Goal: Information Seeking & Learning: Learn about a topic

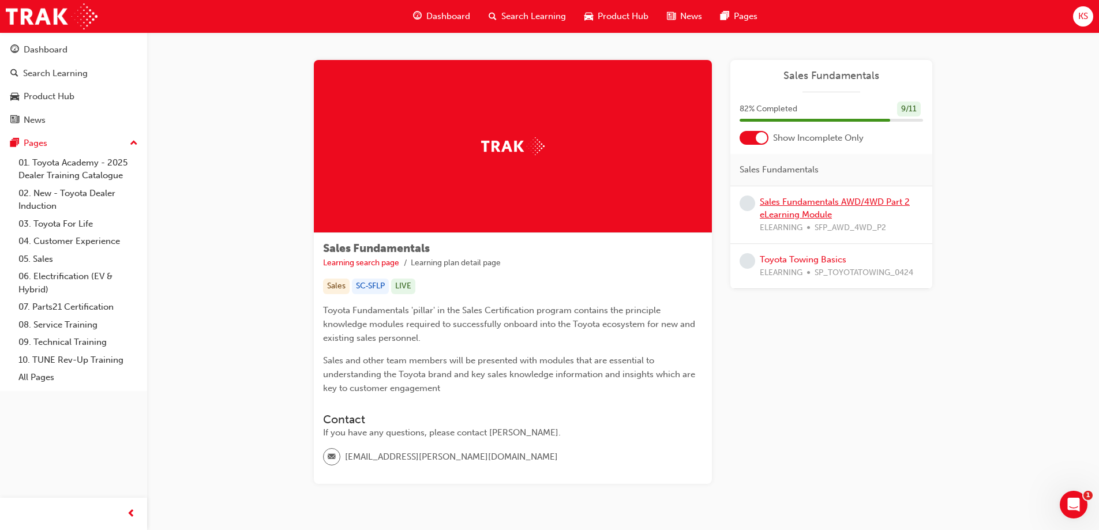
click at [789, 213] on link "Sales Fundamentals AWD/4WD Part 2 eLearning Module" at bounding box center [835, 209] width 150 height 24
click at [778, 260] on link "Toyota Towing Basics" at bounding box center [803, 259] width 87 height 10
click at [793, 211] on link "Sales Fundamentals AWD/4WD Part 2 eLearning Module" at bounding box center [835, 209] width 150 height 24
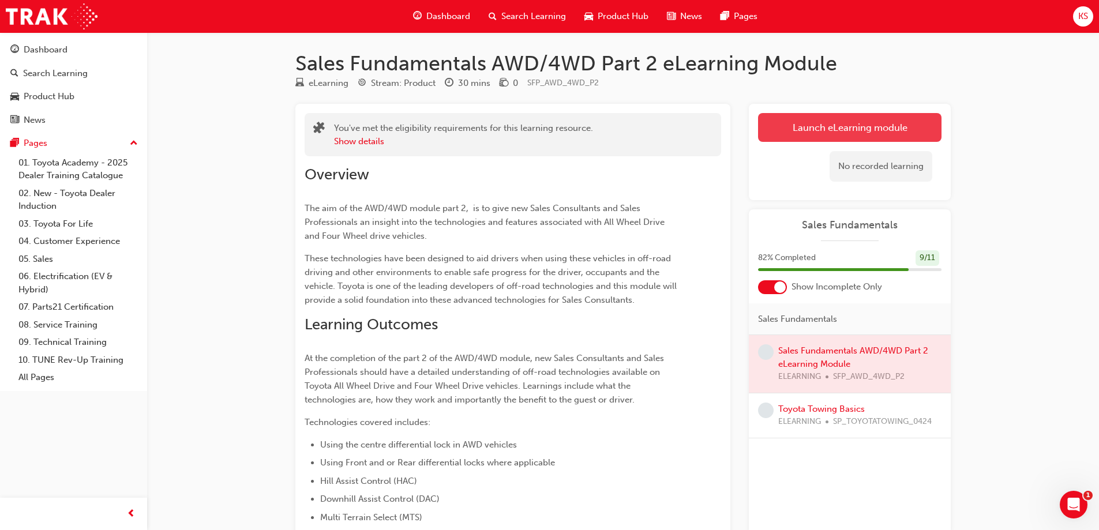
click at [822, 128] on link "Launch eLearning module" at bounding box center [850, 127] width 184 height 29
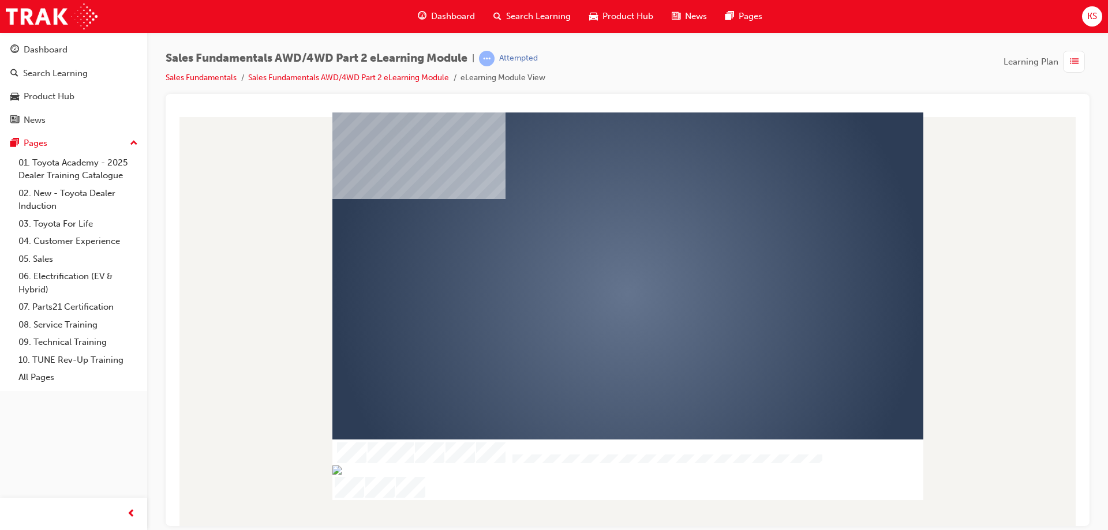
click at [594, 260] on div "play" at bounding box center [594, 260] width 0 height 0
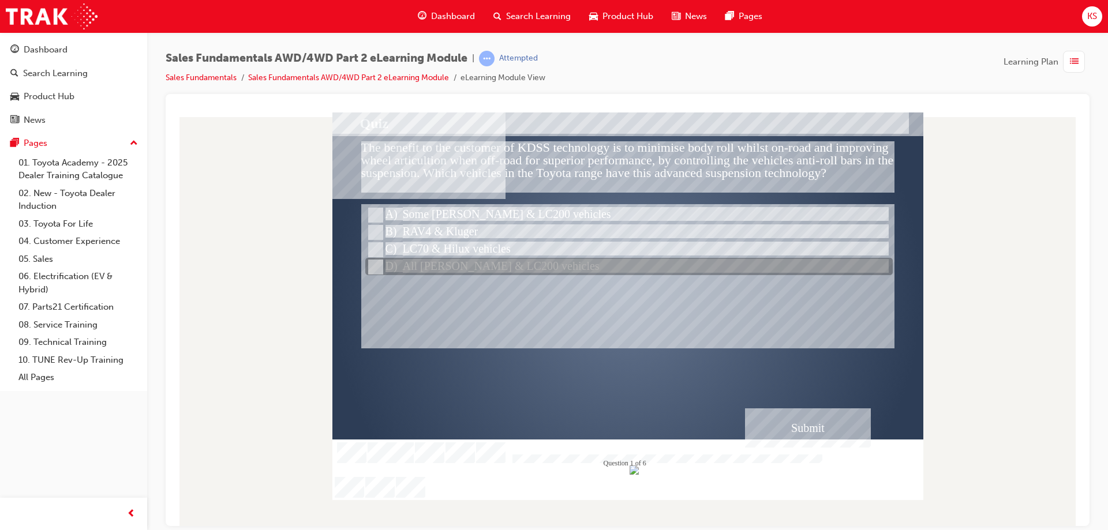
click at [398, 268] on div at bounding box center [628, 267] width 527 height 17
radio input "true"
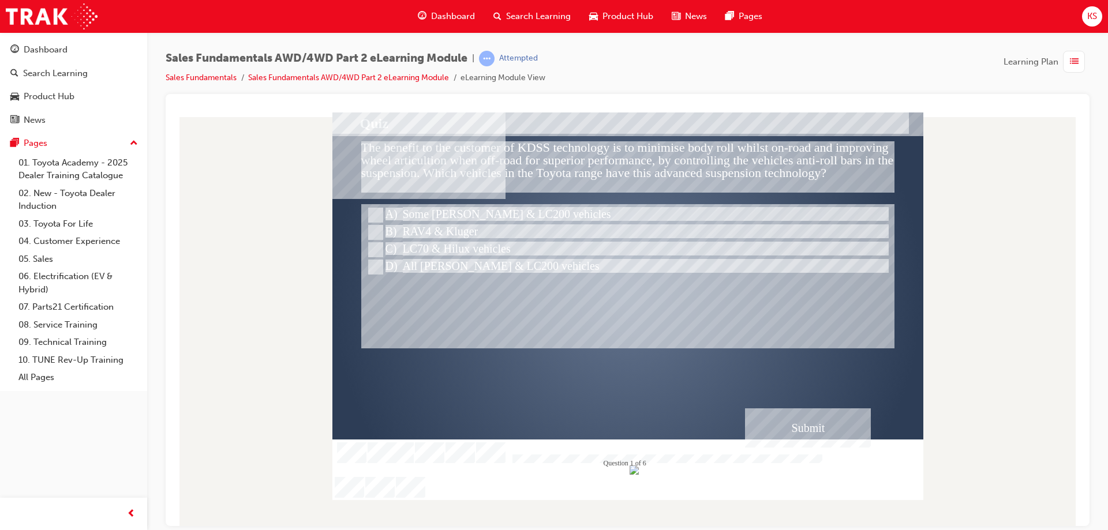
click at [827, 430] on div "Submit" at bounding box center [808, 427] width 126 height 39
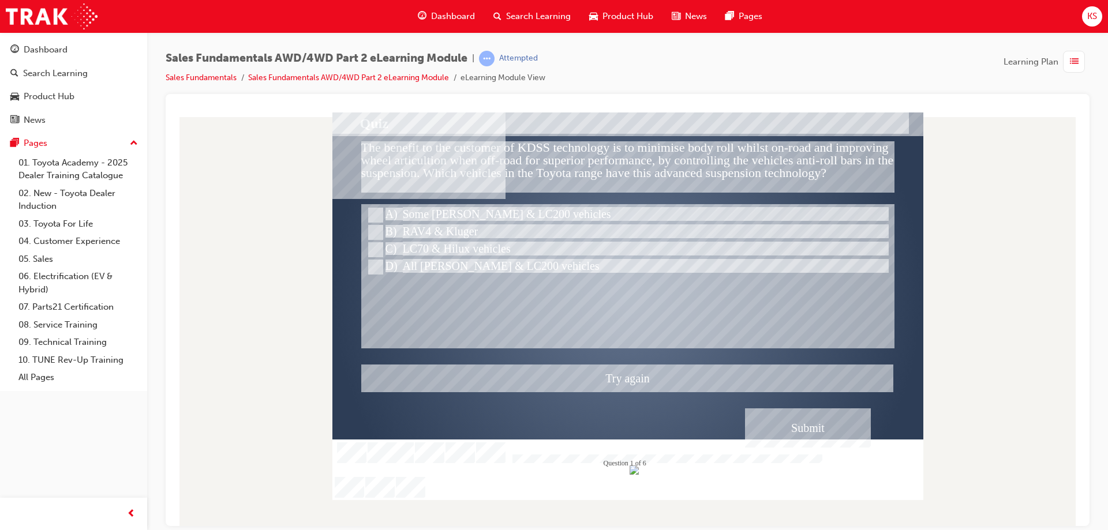
click at [410, 245] on div at bounding box center [627, 306] width 591 height 388
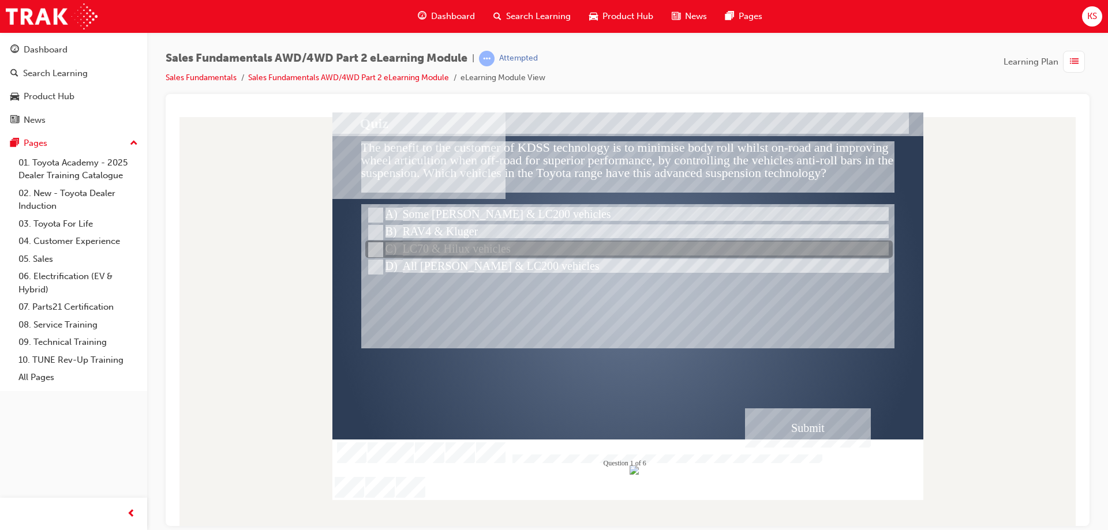
click at [438, 247] on div at bounding box center [628, 249] width 527 height 17
radio input "true"
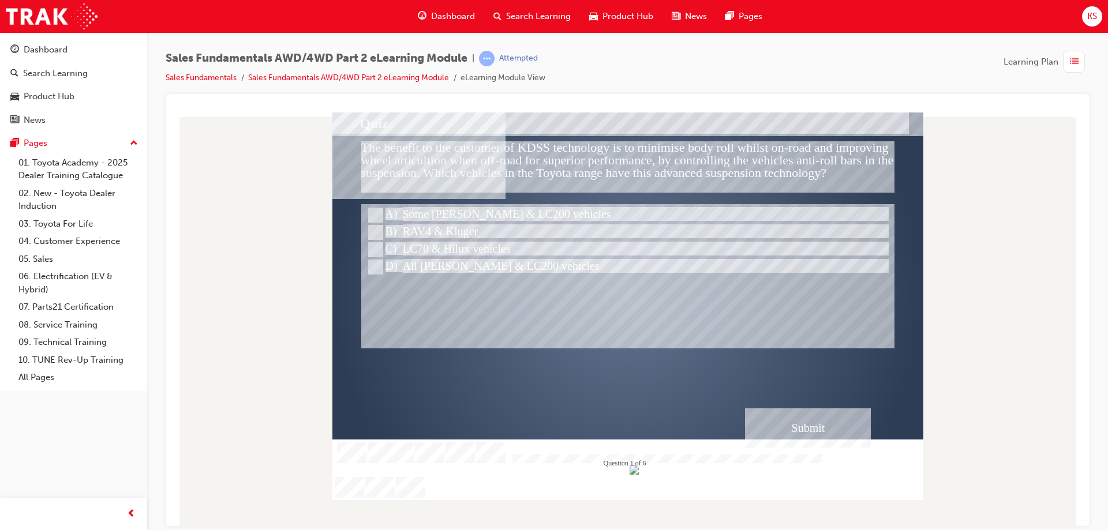
click at [784, 439] on div "Submit" at bounding box center [808, 427] width 126 height 39
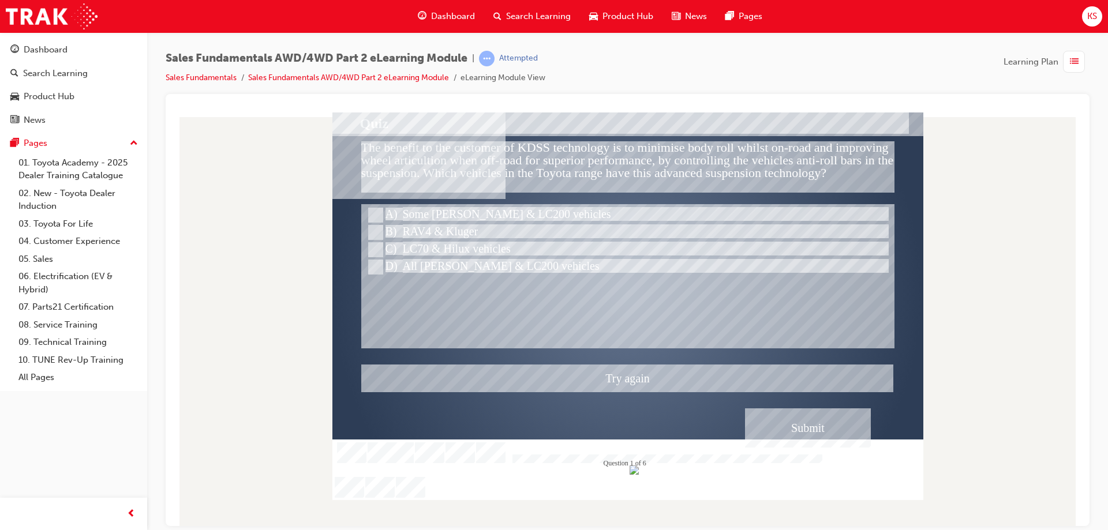
click at [385, 227] on div at bounding box center [627, 306] width 591 height 388
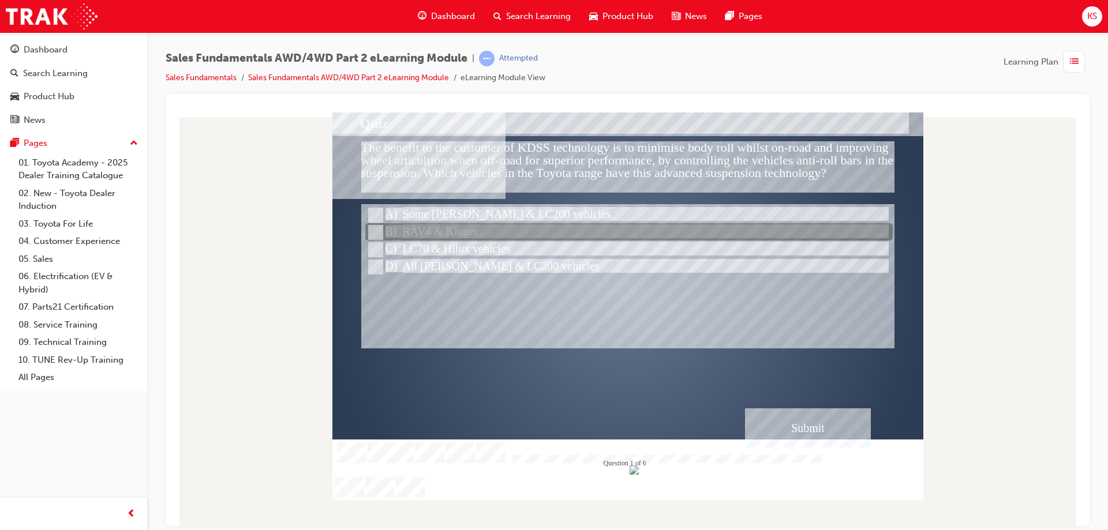
click at [379, 231] on input "RAV4 & Kluger" at bounding box center [374, 232] width 13 height 13
radio input "true"
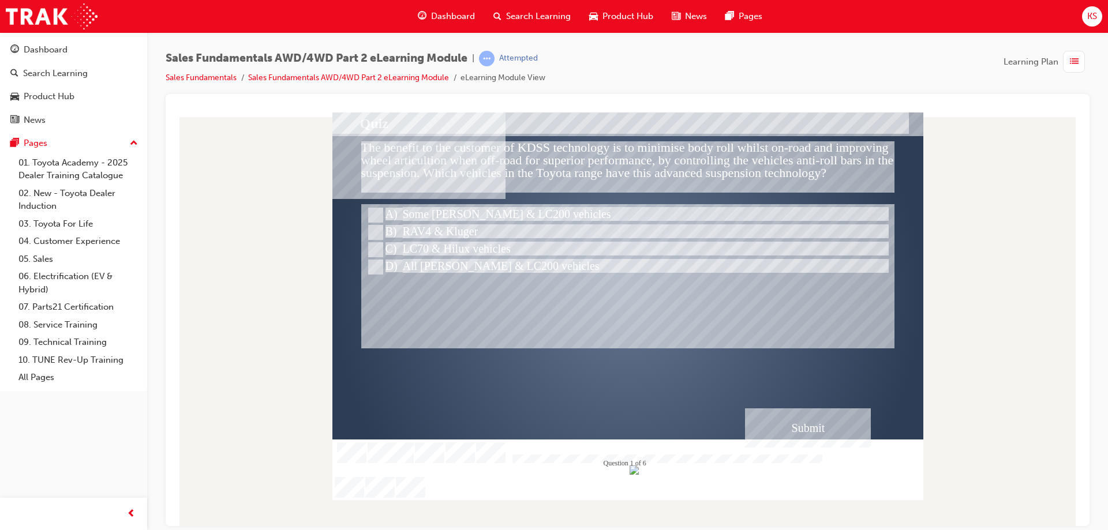
click at [832, 424] on div "Submit" at bounding box center [808, 427] width 126 height 39
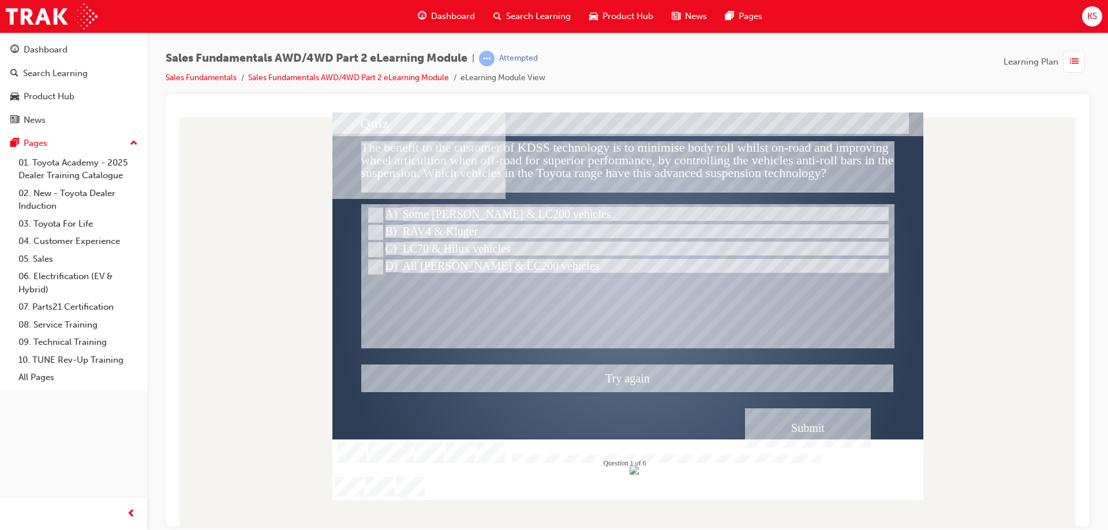
click at [405, 223] on div at bounding box center [627, 306] width 591 height 388
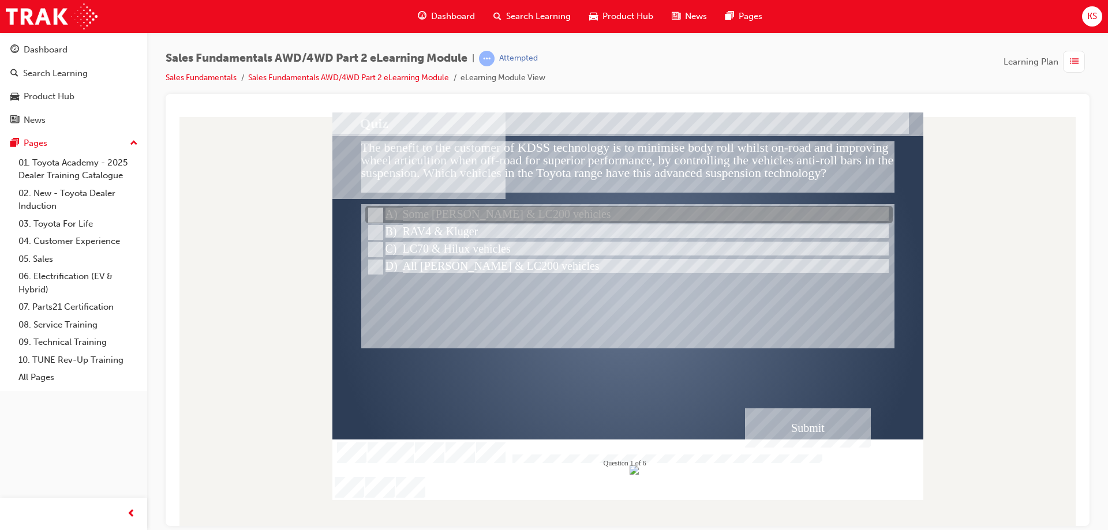
click at [403, 218] on div at bounding box center [628, 215] width 527 height 17
radio input "true"
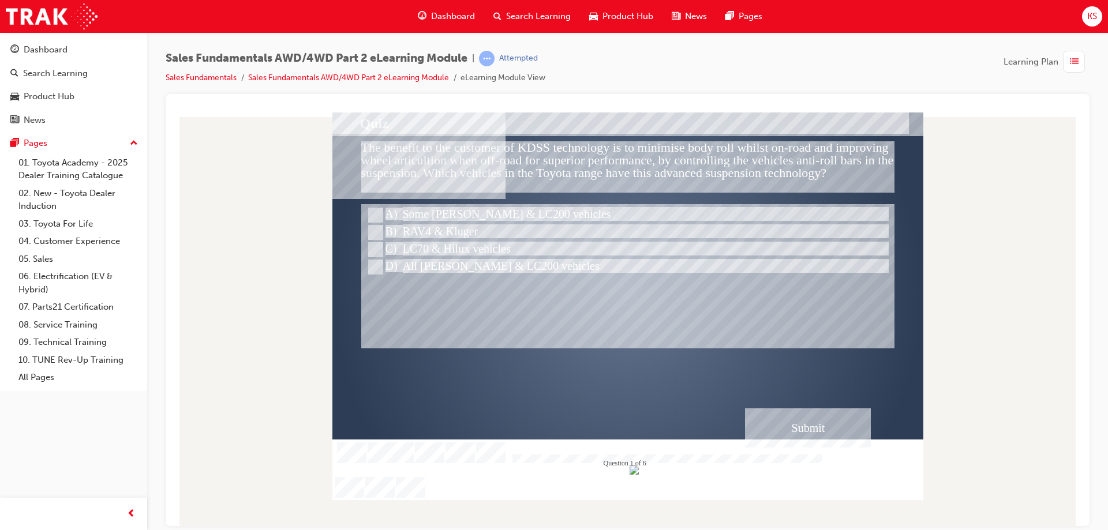
click at [786, 426] on div "Submit" at bounding box center [808, 427] width 126 height 39
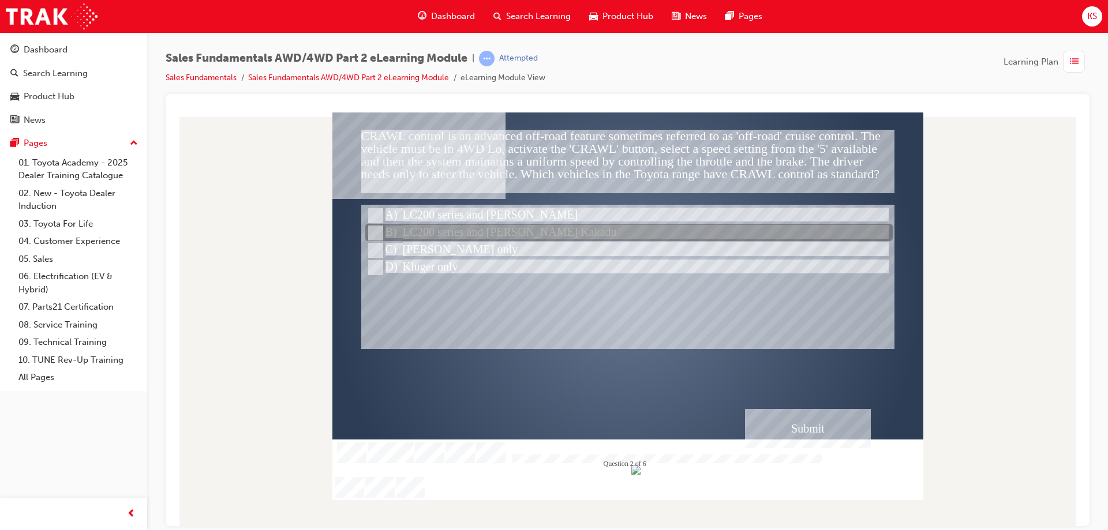
click at [466, 235] on div at bounding box center [628, 232] width 527 height 17
radio input "true"
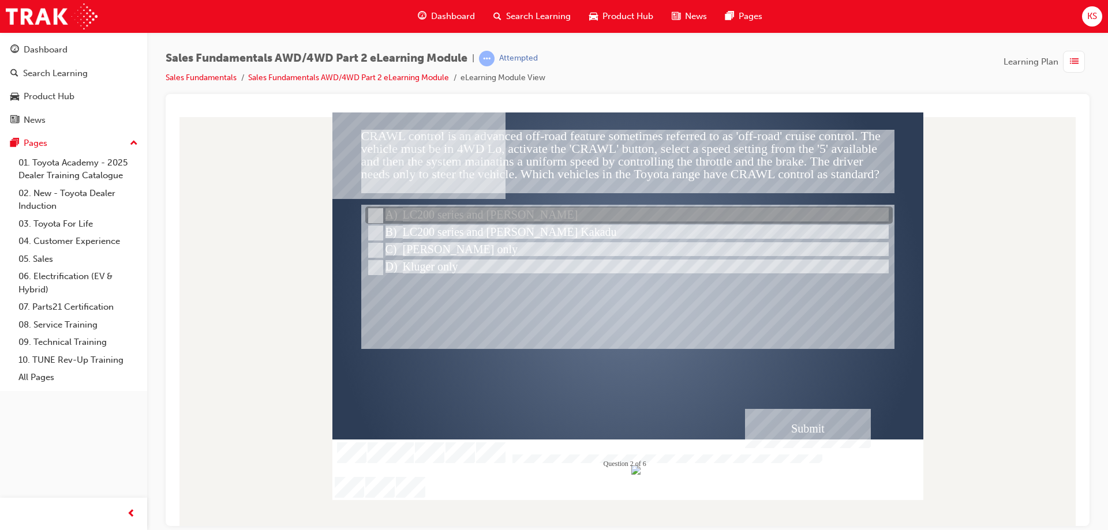
click at [459, 208] on div at bounding box center [628, 215] width 527 height 17
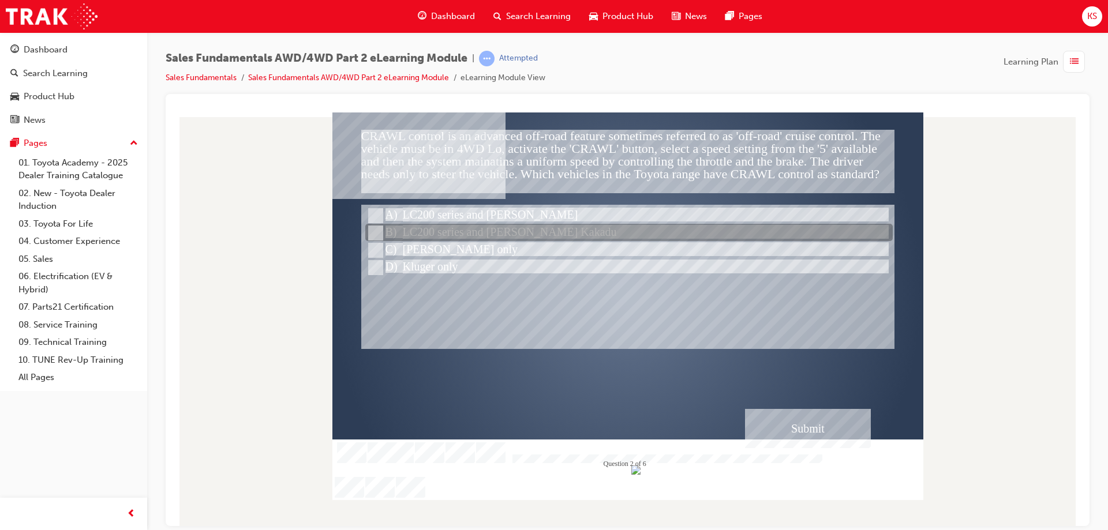
click at [451, 230] on div at bounding box center [628, 232] width 527 height 17
radio input "false"
radio input "true"
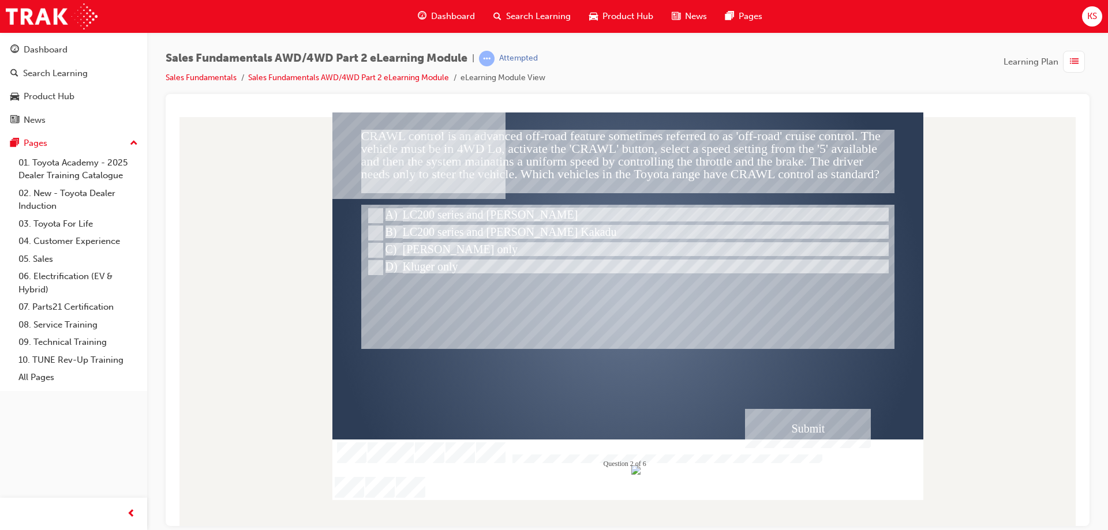
click at [772, 432] on div "Submit" at bounding box center [808, 428] width 126 height 39
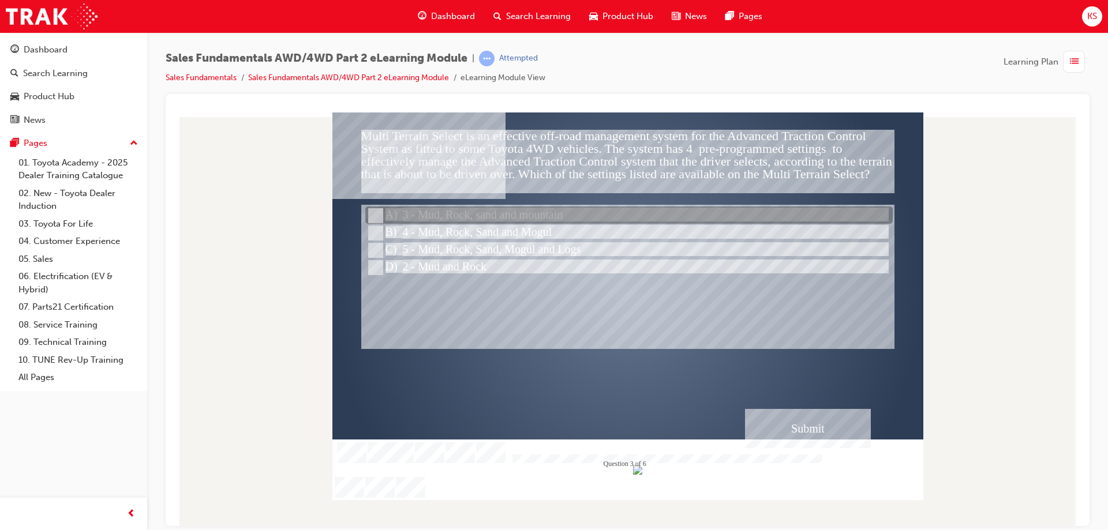
click at [448, 205] on div at bounding box center [627, 276] width 533 height 144
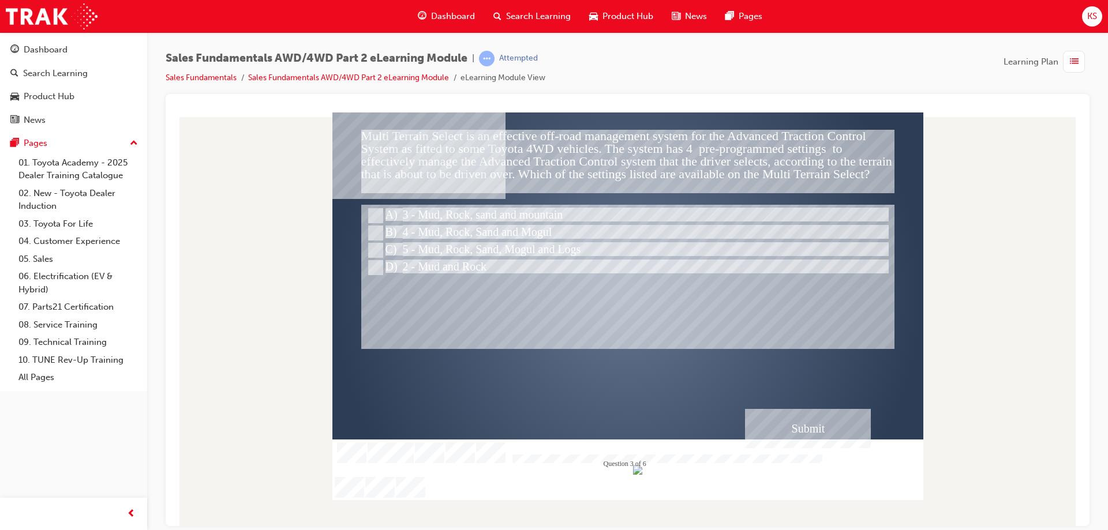
click at [799, 422] on div "Submit" at bounding box center [808, 428] width 126 height 39
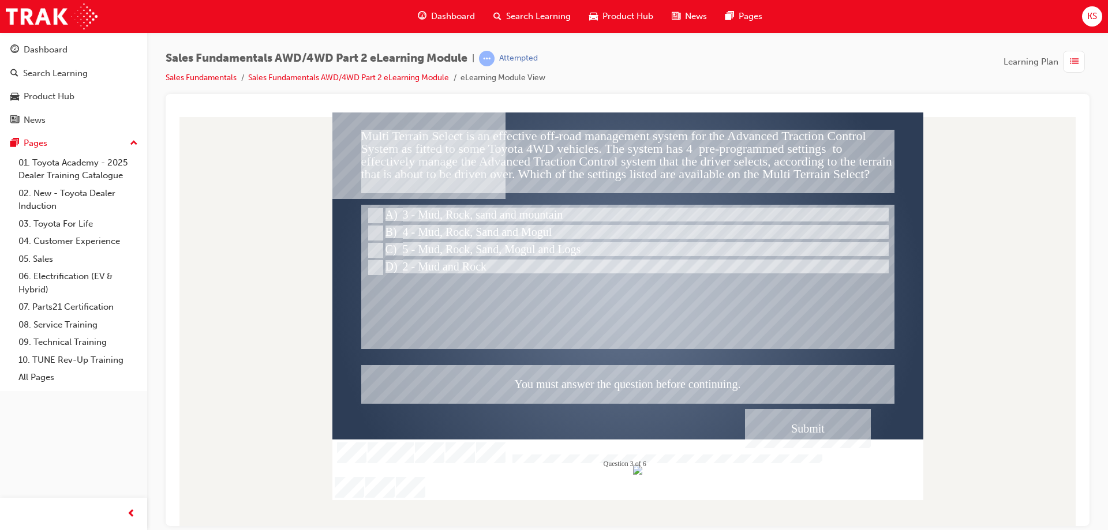
click at [418, 222] on div at bounding box center [627, 306] width 591 height 388
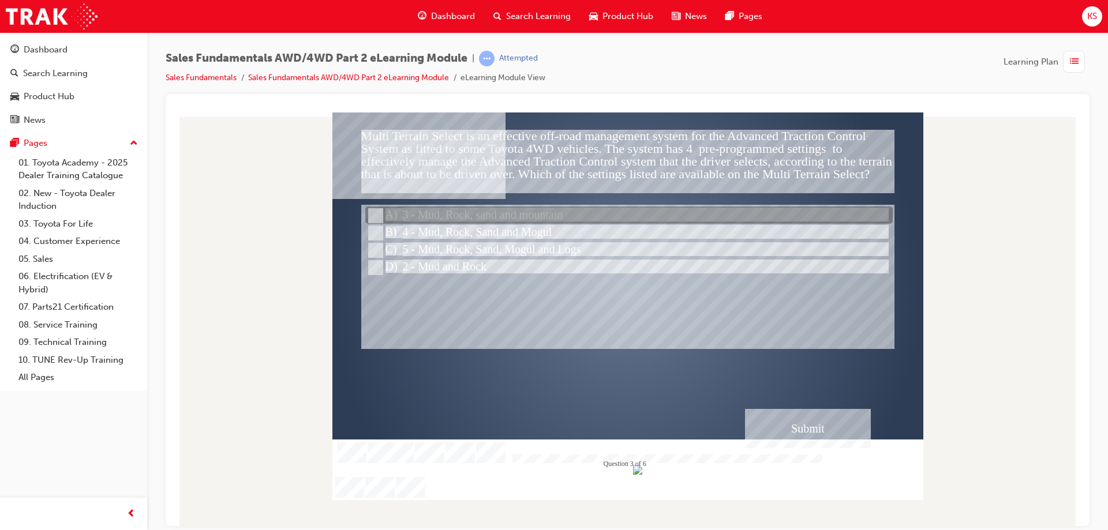
click at [387, 217] on div at bounding box center [628, 215] width 527 height 17
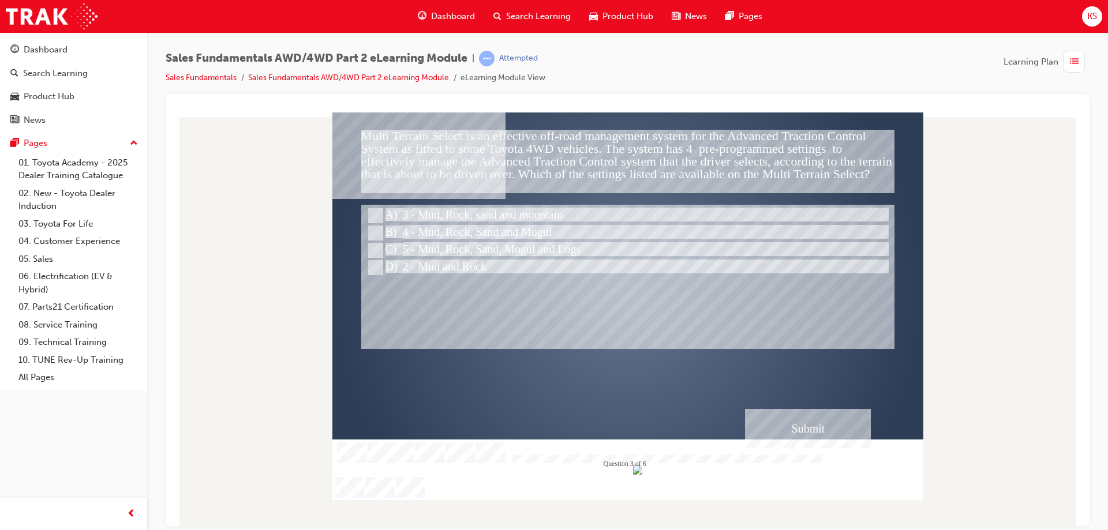
click at [817, 435] on div "Submit" at bounding box center [808, 428] width 126 height 39
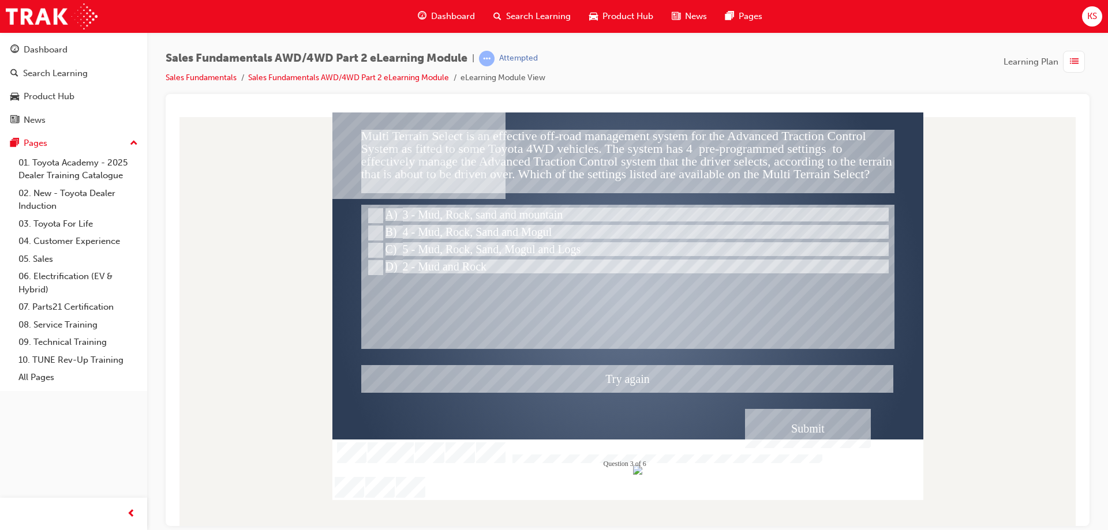
click at [422, 232] on div at bounding box center [627, 306] width 591 height 388
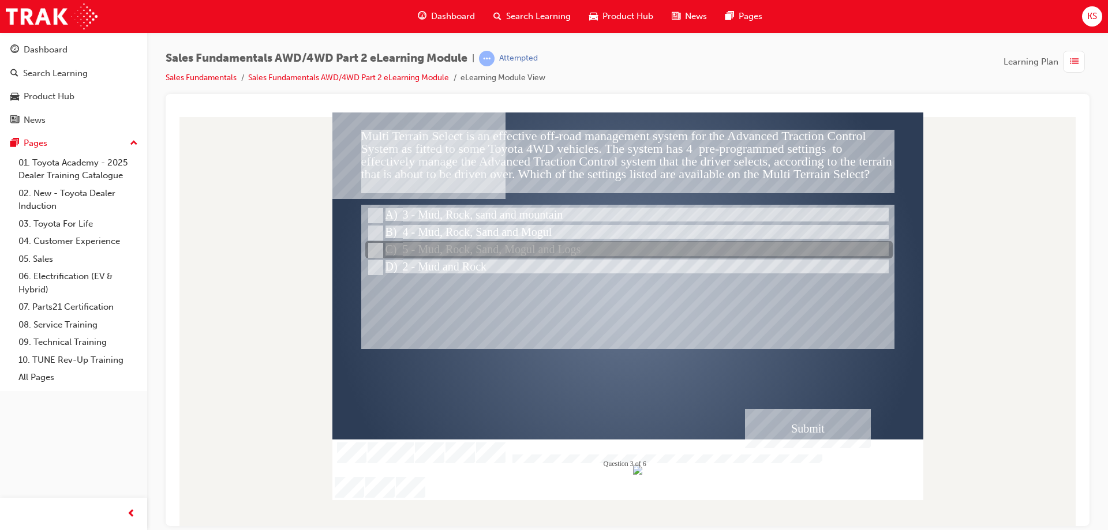
click at [428, 249] on div at bounding box center [628, 250] width 527 height 17
radio input "false"
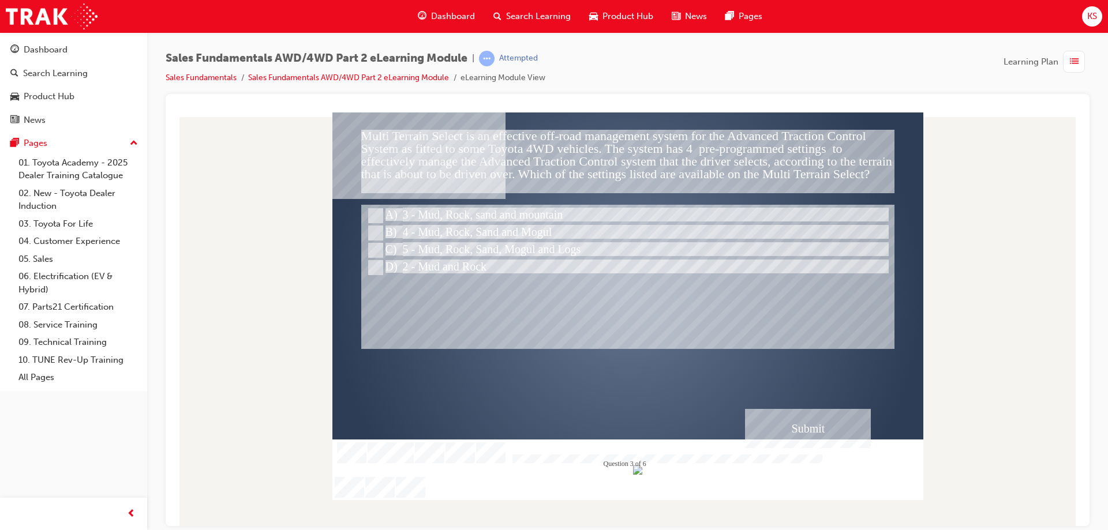
click at [808, 428] on div "Submit" at bounding box center [808, 428] width 126 height 39
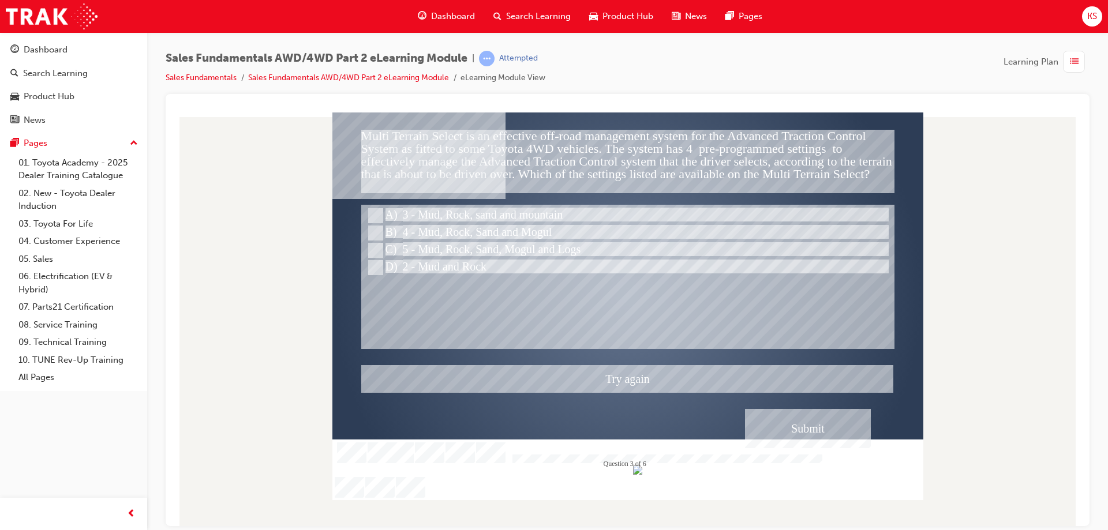
click at [413, 224] on div at bounding box center [627, 306] width 591 height 388
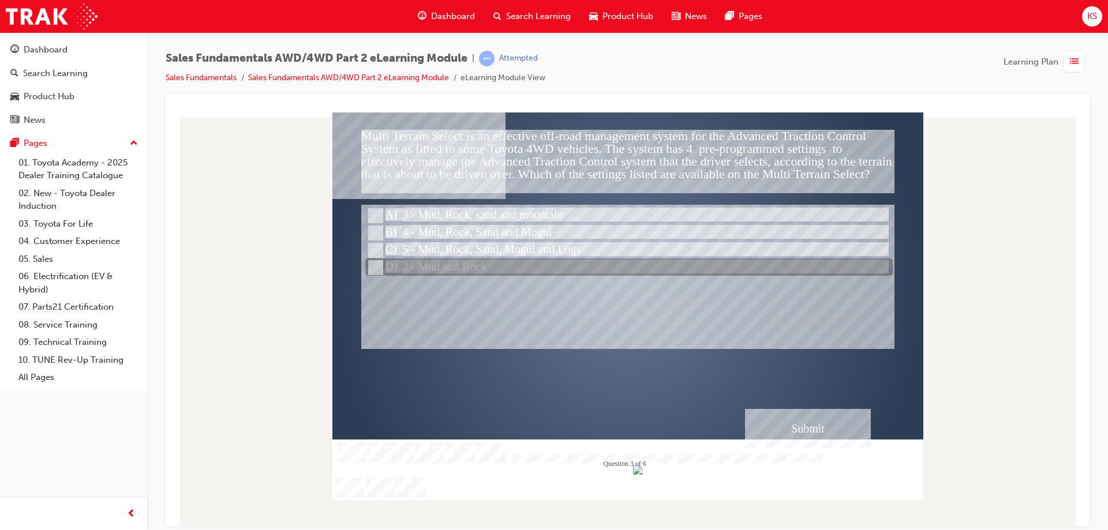
click at [393, 260] on div at bounding box center [628, 267] width 527 height 17
radio input "false"
radio input "true"
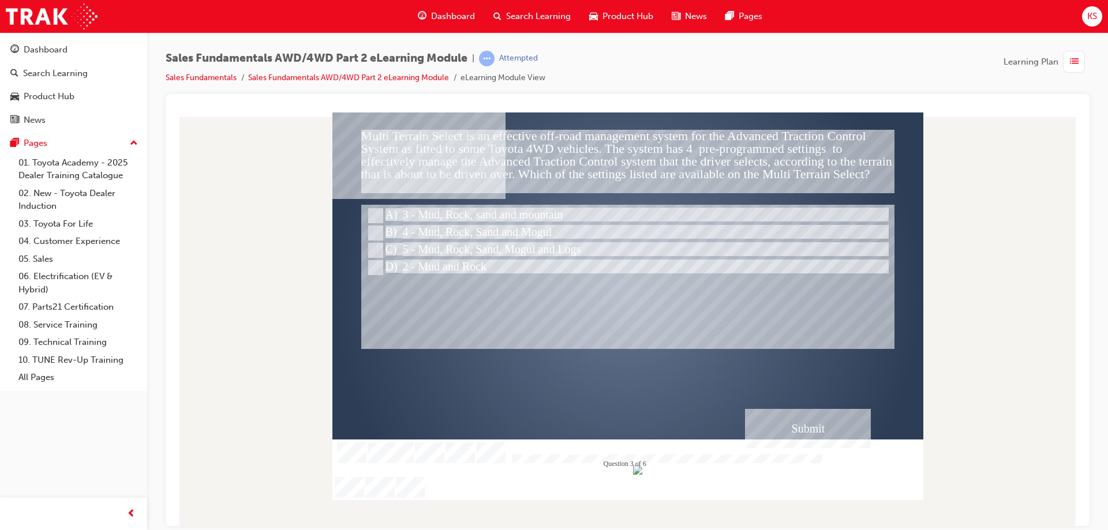
click at [840, 418] on div "Submit" at bounding box center [808, 428] width 126 height 39
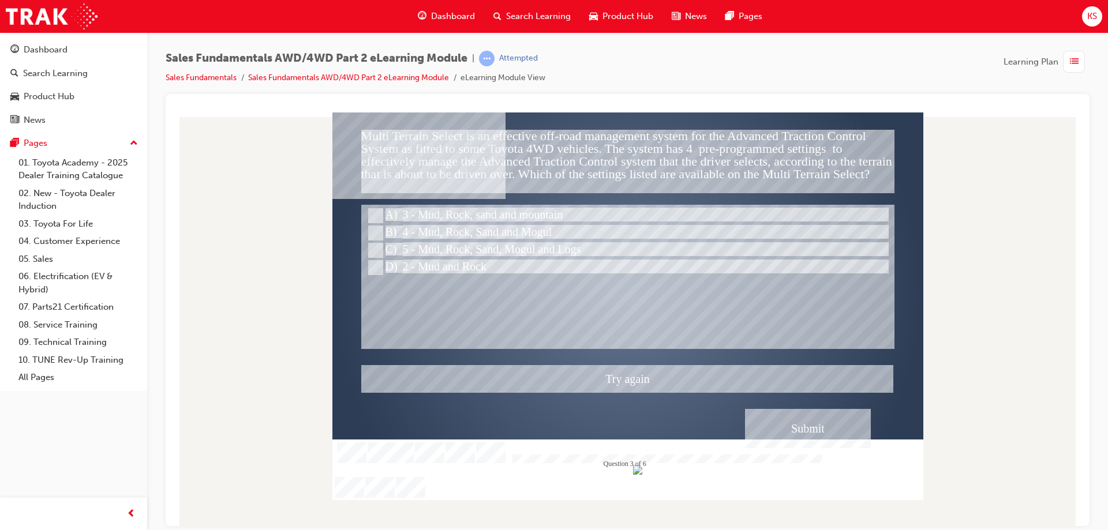
click at [438, 223] on div at bounding box center [627, 306] width 591 height 388
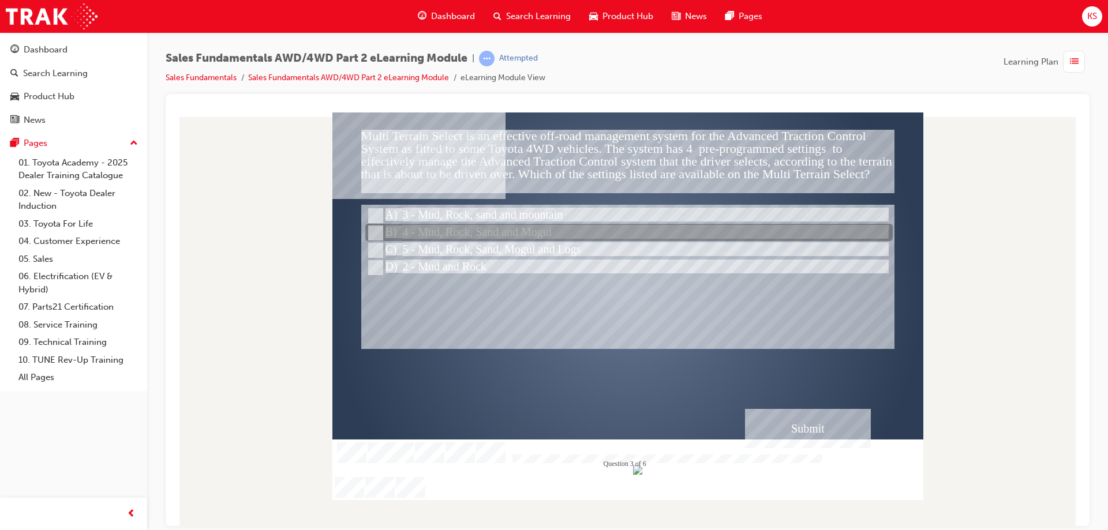
click at [402, 224] on div at bounding box center [628, 232] width 527 height 17
radio input "true"
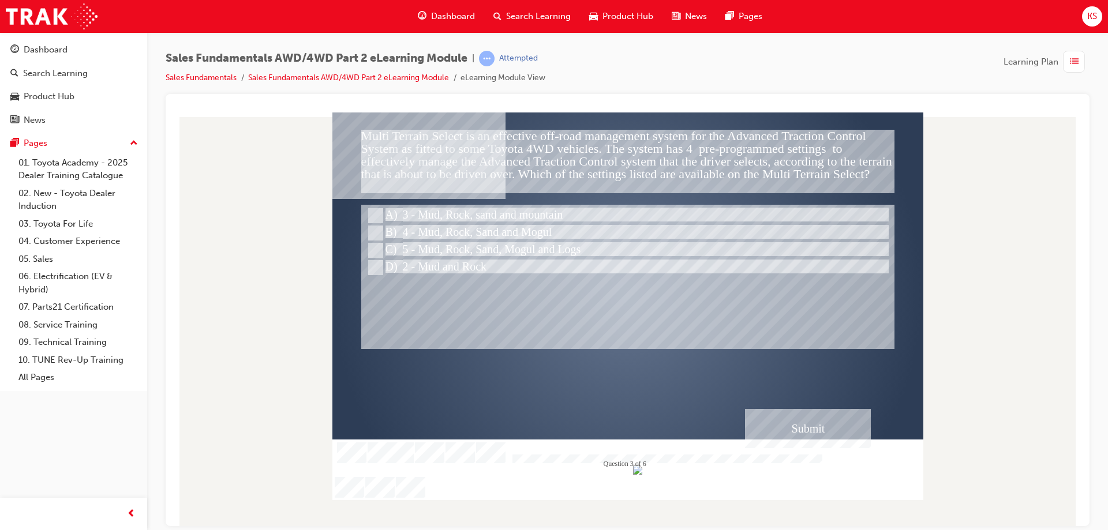
click at [799, 433] on div "Submit" at bounding box center [808, 428] width 126 height 39
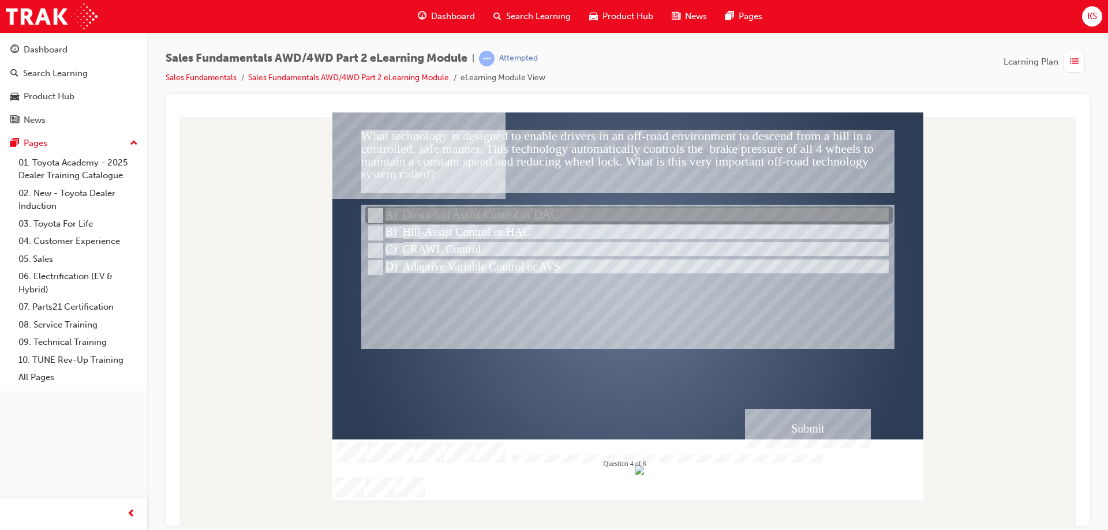
click at [413, 205] on div at bounding box center [627, 276] width 533 height 144
click at [432, 219] on div at bounding box center [628, 215] width 527 height 17
radio input "true"
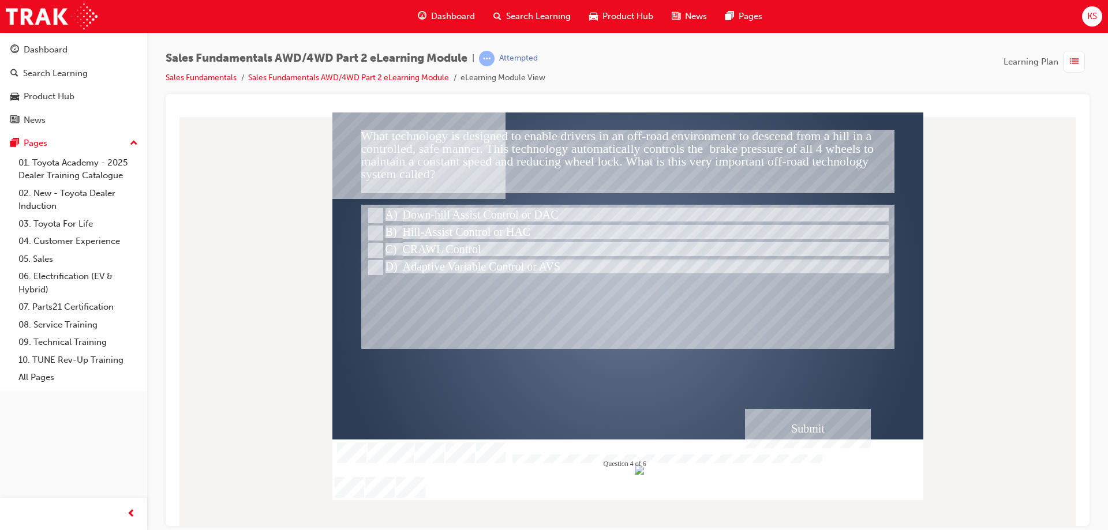
click at [802, 428] on div "Submit" at bounding box center [808, 428] width 126 height 39
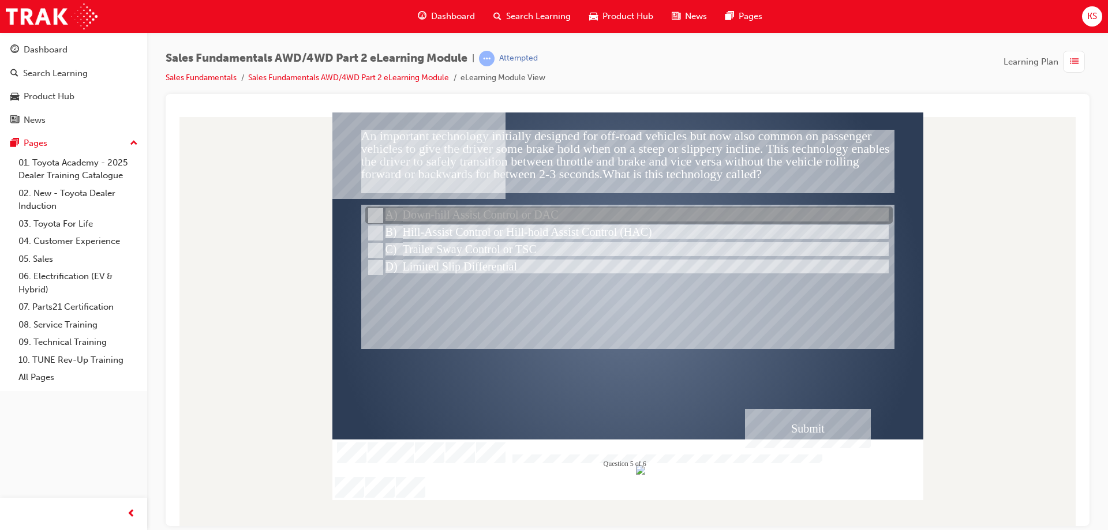
click at [555, 218] on div at bounding box center [628, 215] width 527 height 17
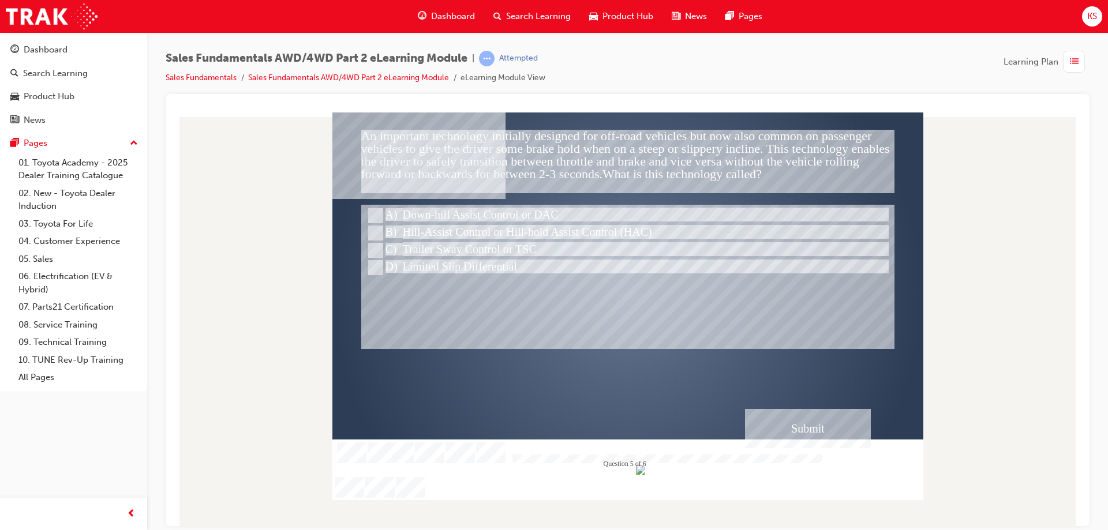
click at [780, 432] on div "Submit" at bounding box center [808, 428] width 126 height 39
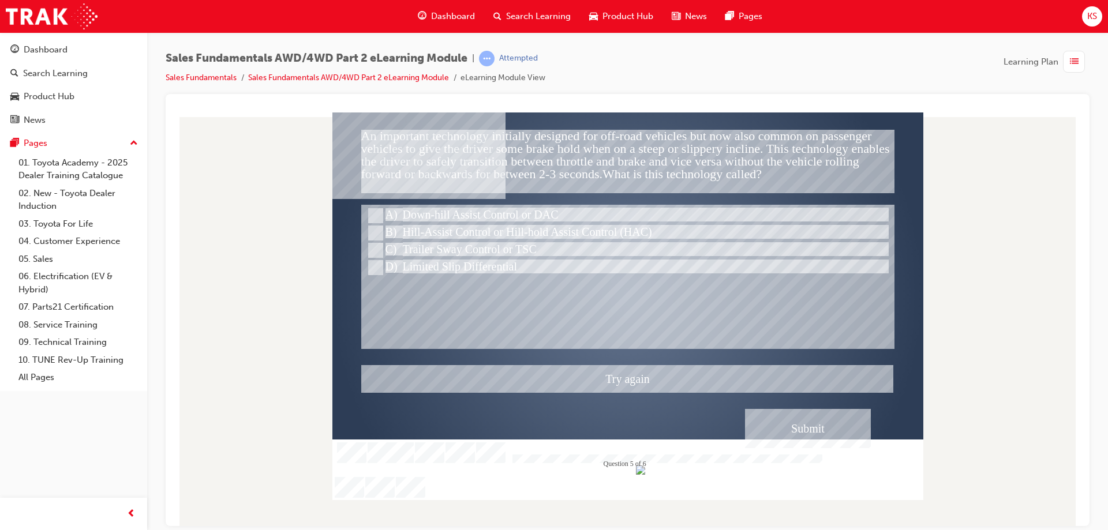
click at [501, 230] on div at bounding box center [627, 306] width 591 height 388
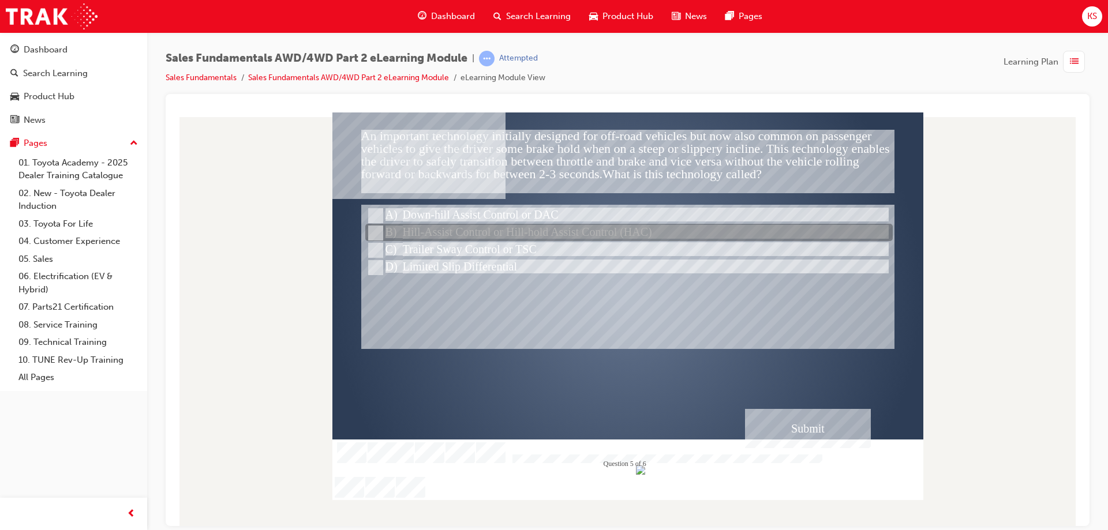
click at [501, 230] on div at bounding box center [628, 232] width 527 height 17
radio input "false"
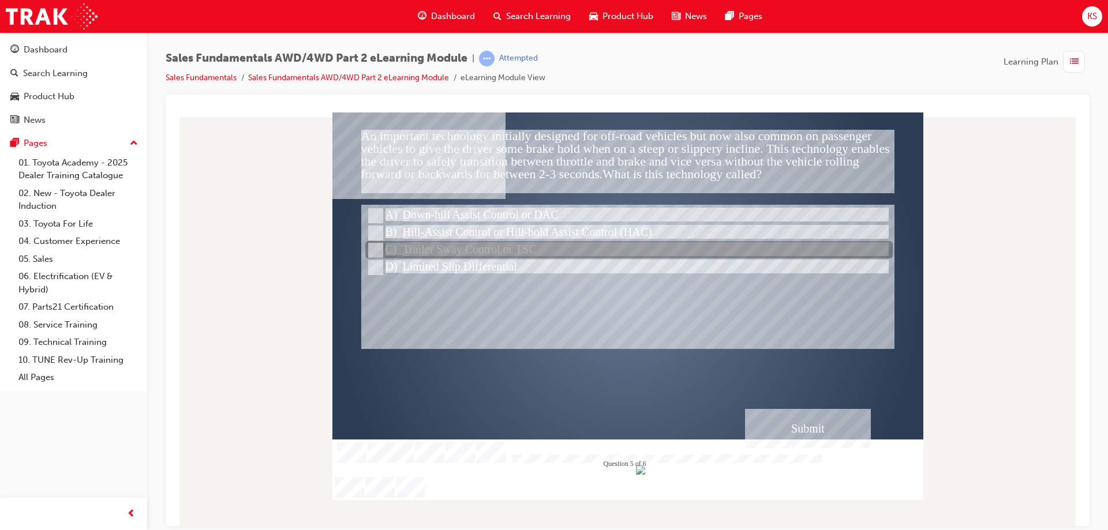
click at [530, 253] on div at bounding box center [628, 250] width 527 height 17
radio input "false"
radio input "true"
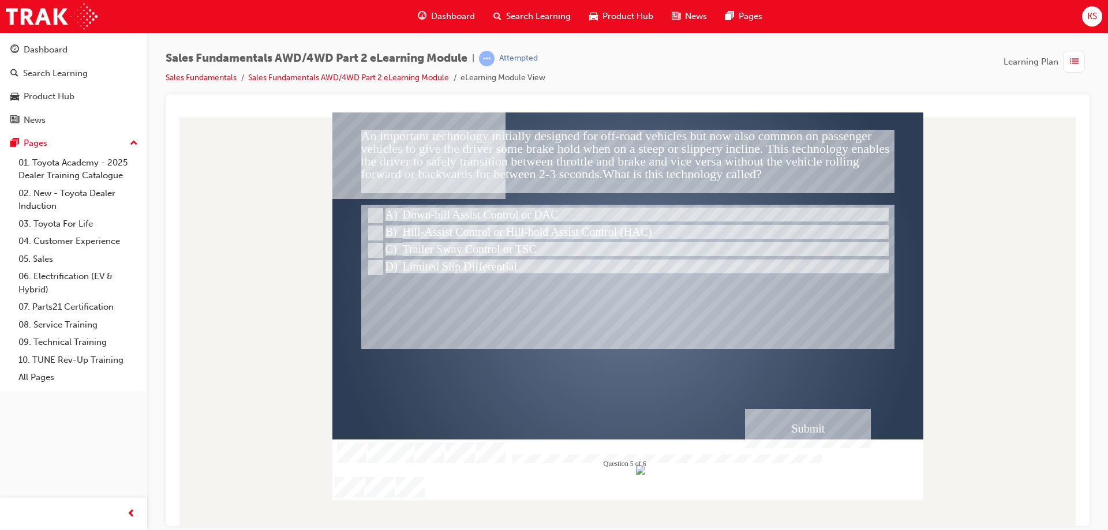
click at [810, 428] on div "Submit" at bounding box center [808, 428] width 126 height 39
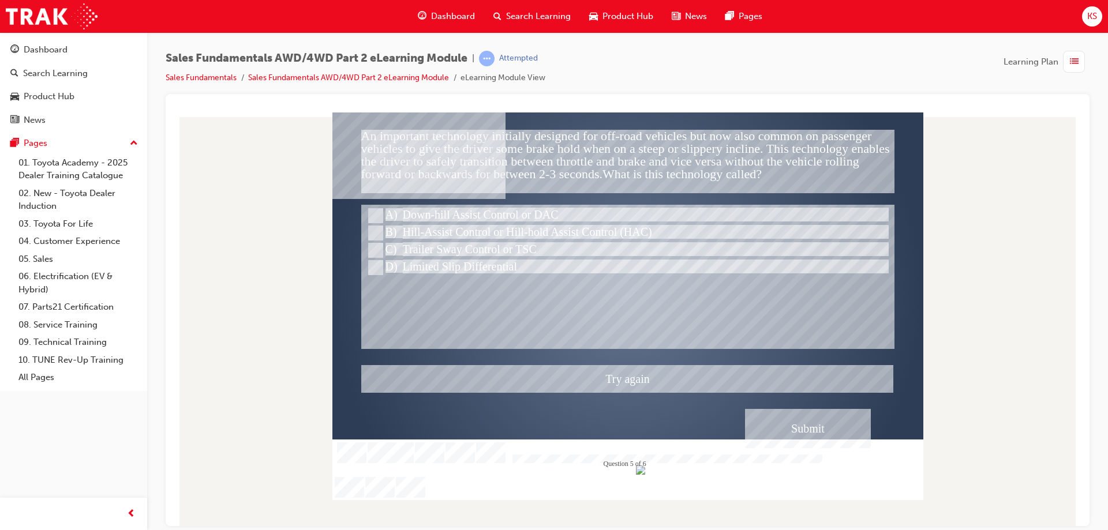
click at [459, 249] on div at bounding box center [627, 306] width 591 height 388
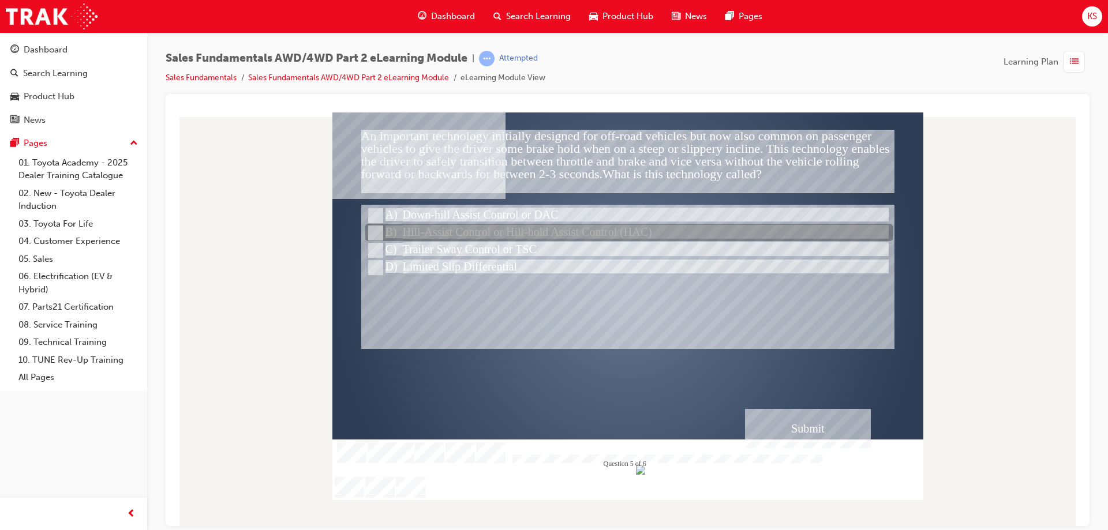
click at [459, 229] on div at bounding box center [628, 232] width 527 height 17
radio input "true"
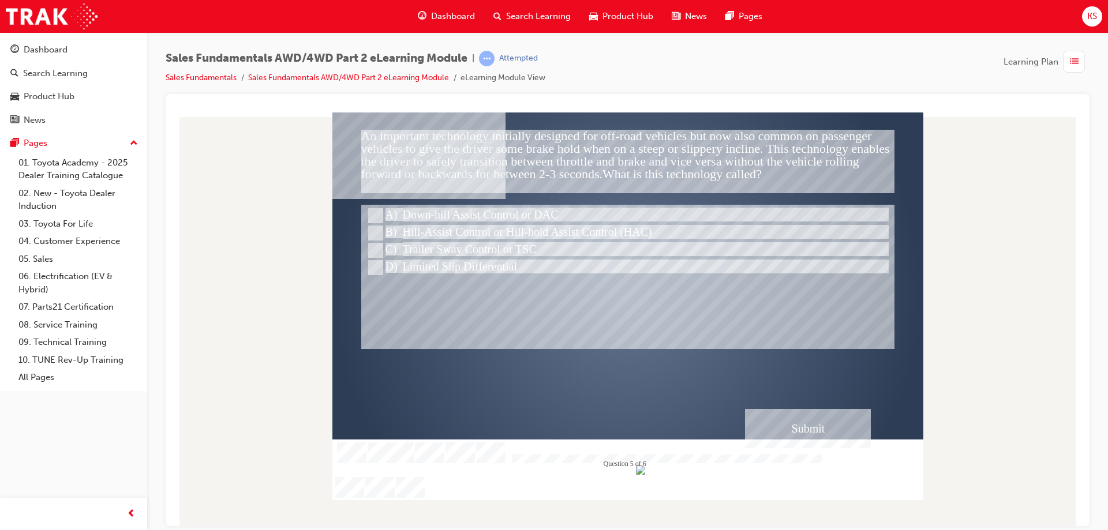
click at [782, 431] on div "Submit" at bounding box center [808, 428] width 126 height 39
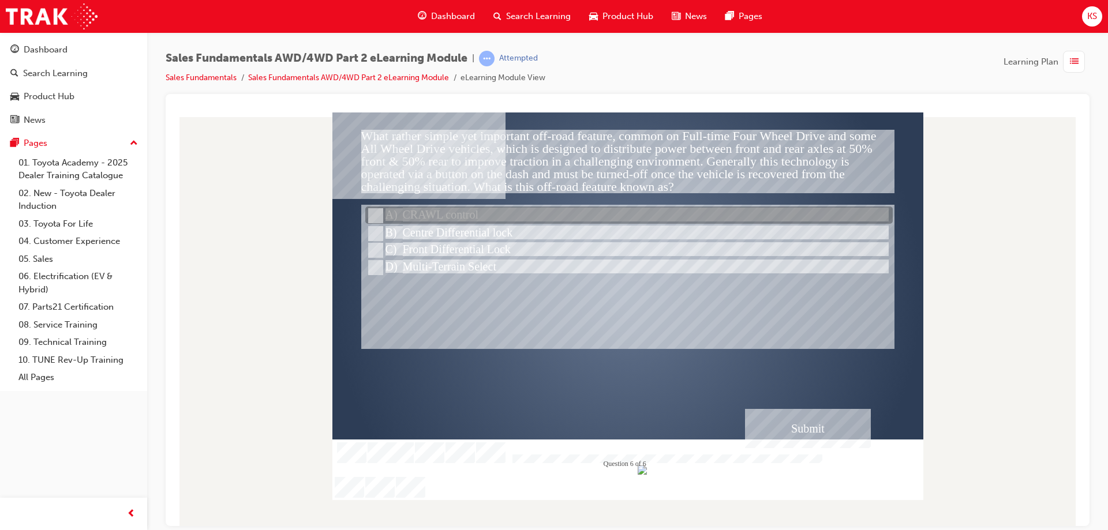
click at [508, 213] on div at bounding box center [628, 215] width 527 height 17
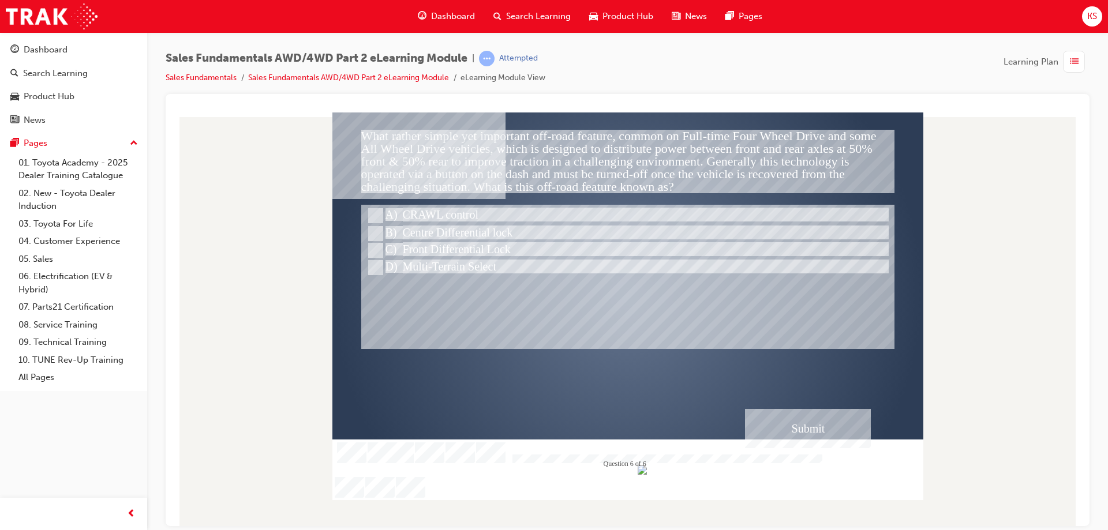
click at [815, 424] on div "Submit" at bounding box center [808, 428] width 126 height 39
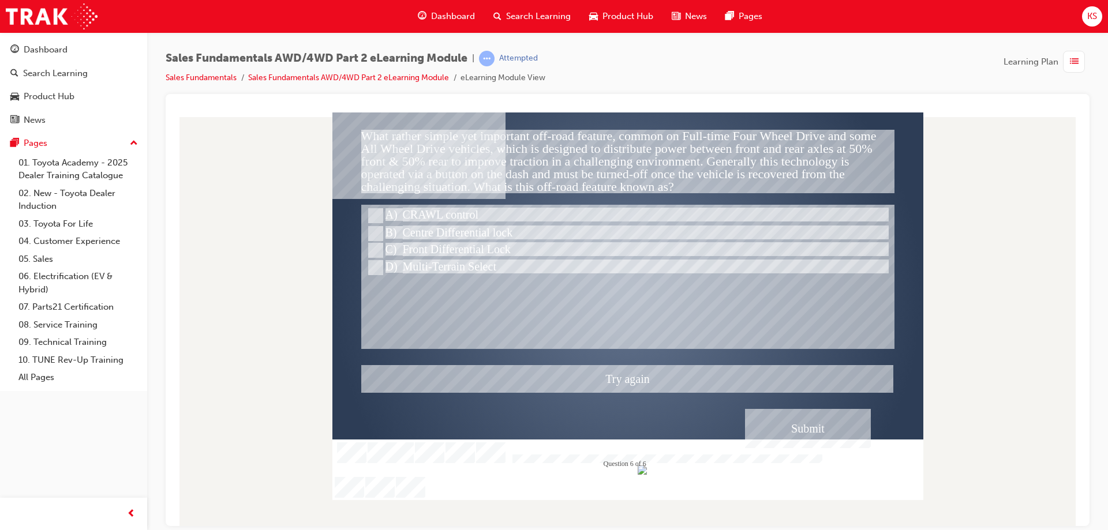
click at [490, 257] on div at bounding box center [627, 306] width 591 height 388
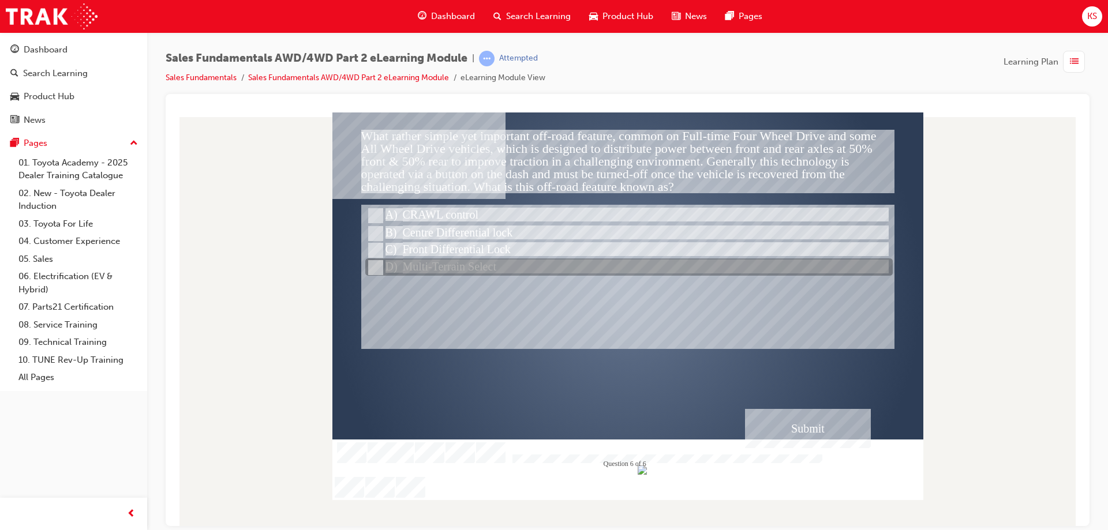
click at [473, 262] on div at bounding box center [628, 267] width 527 height 17
radio input "false"
radio input "true"
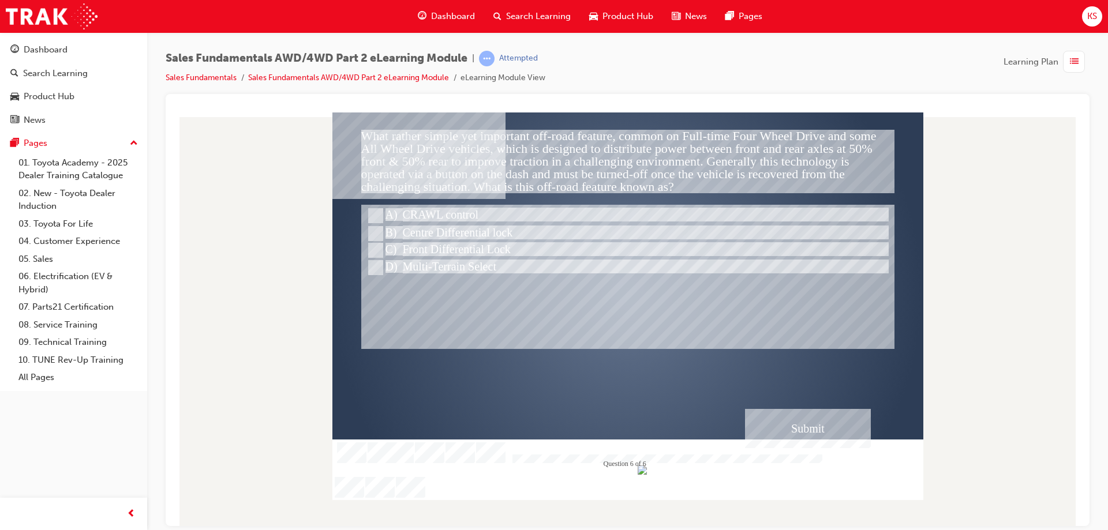
click at [812, 418] on div "Submit" at bounding box center [808, 428] width 126 height 39
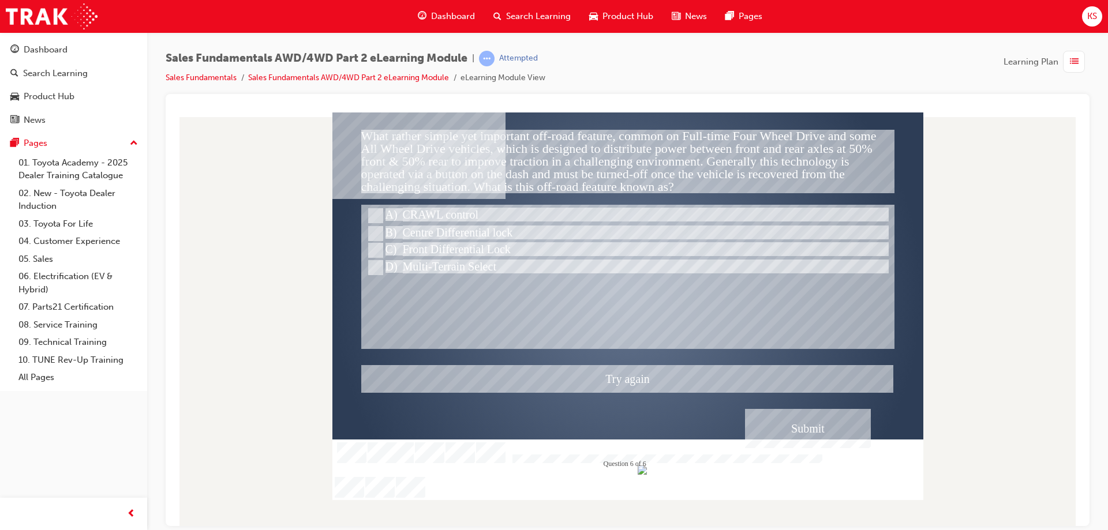
click at [422, 234] on div at bounding box center [627, 306] width 591 height 388
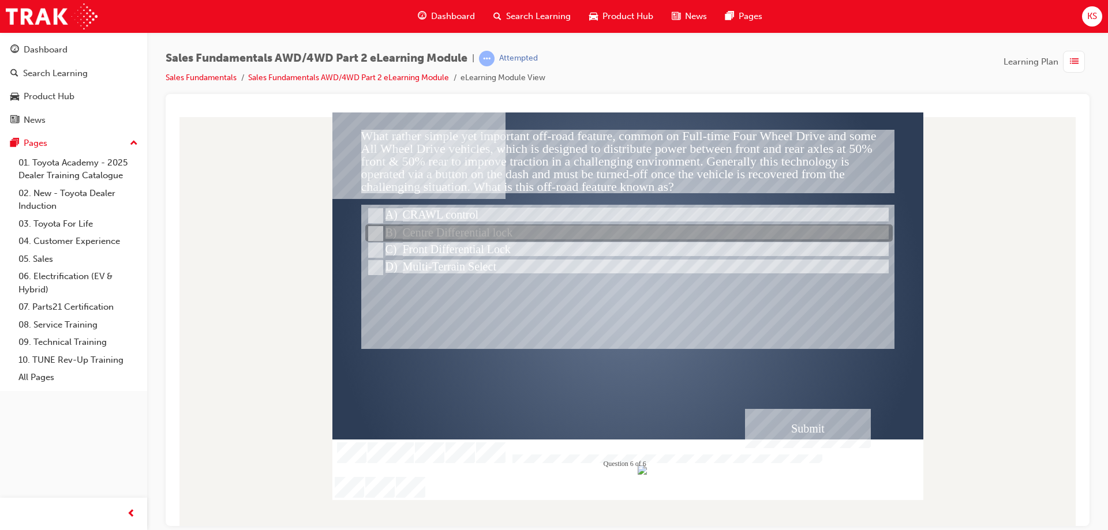
click at [422, 234] on div at bounding box center [628, 233] width 527 height 17
radio input "true"
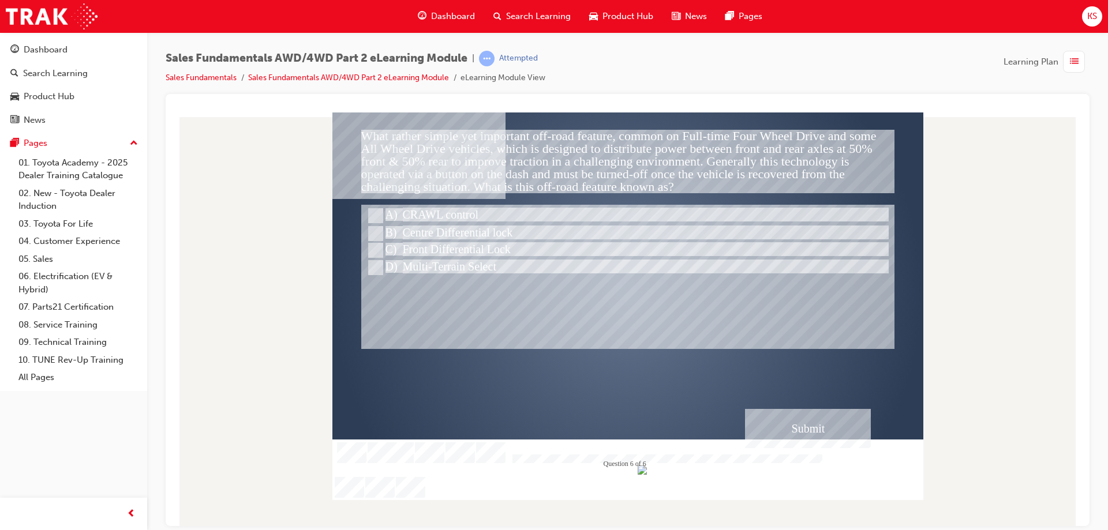
click at [808, 433] on div "Submit" at bounding box center [808, 428] width 126 height 39
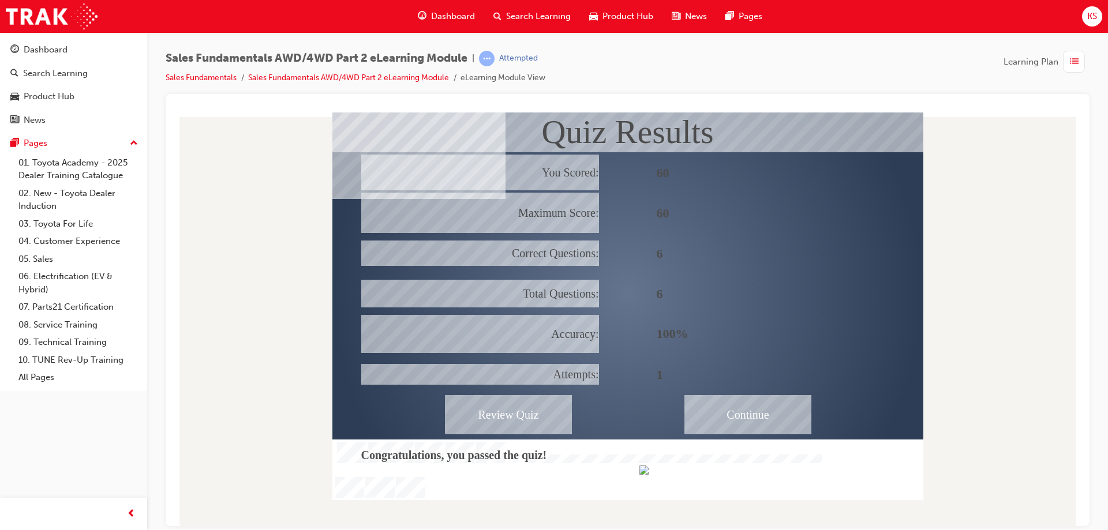
click at [713, 411] on div "Continue" at bounding box center [747, 414] width 127 height 39
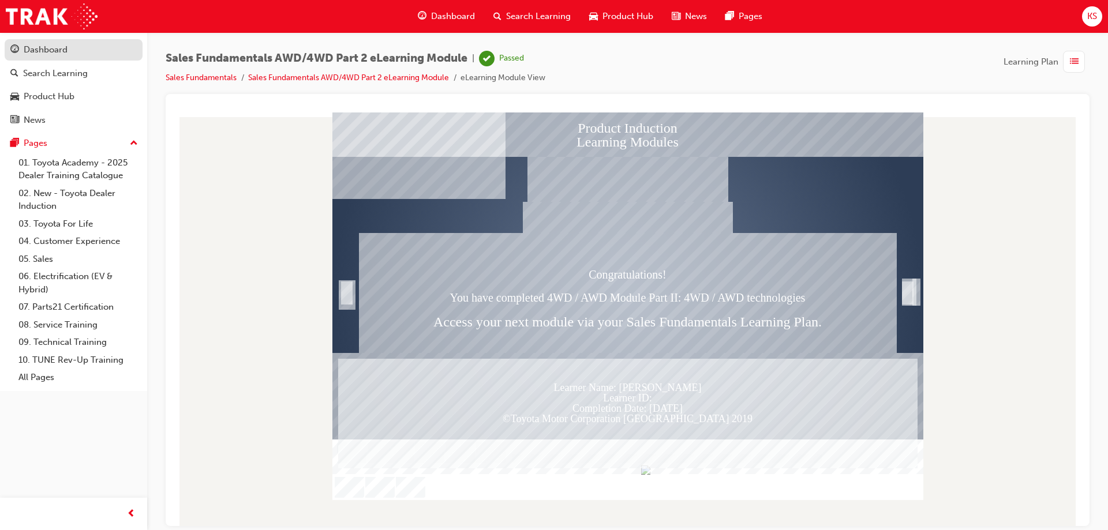
click at [62, 48] on div "Dashboard" at bounding box center [46, 49] width 44 height 13
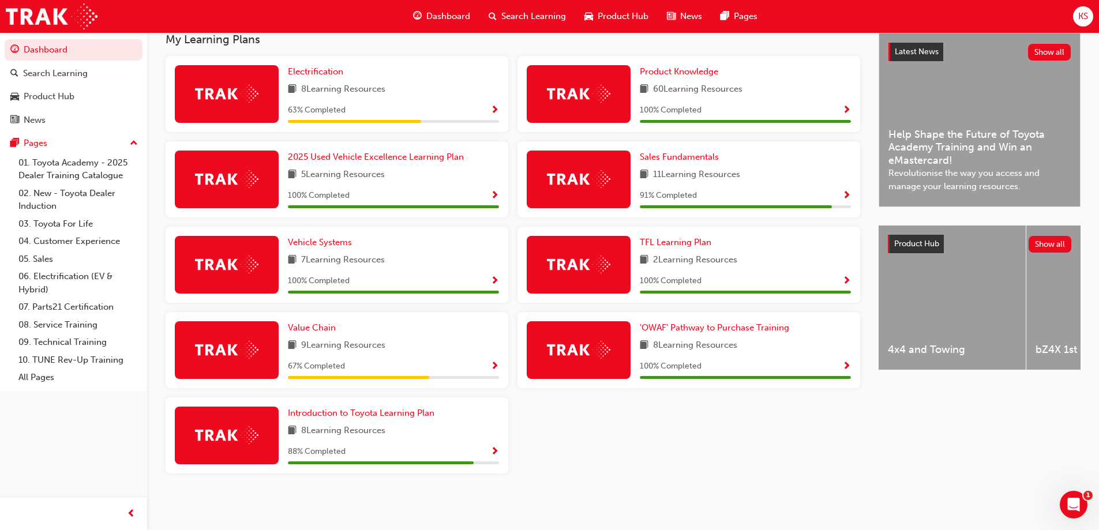
scroll to position [150, 0]
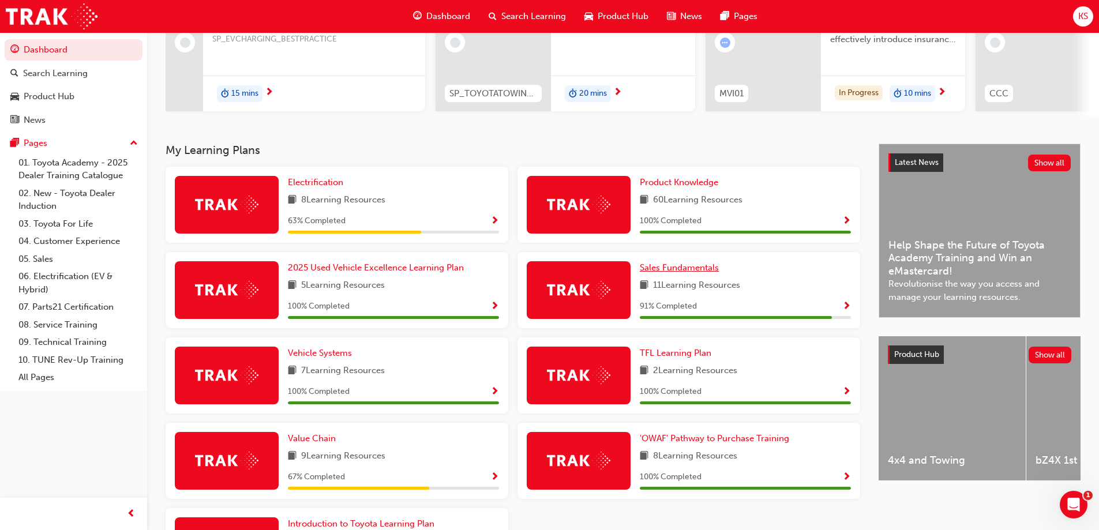
click at [709, 272] on span "Sales Fundamentals" at bounding box center [679, 268] width 79 height 10
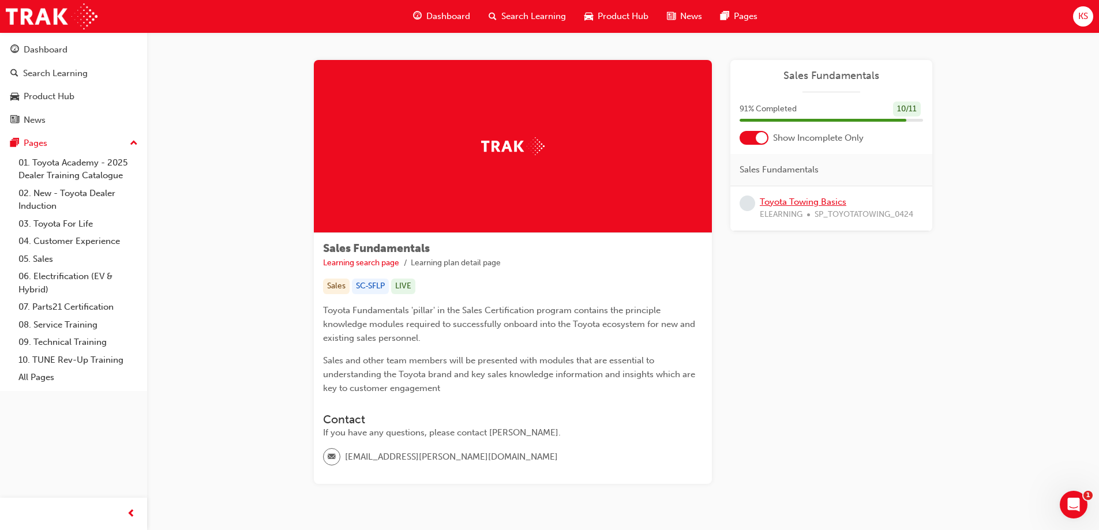
click at [815, 199] on link "Toyota Towing Basics" at bounding box center [803, 202] width 87 height 10
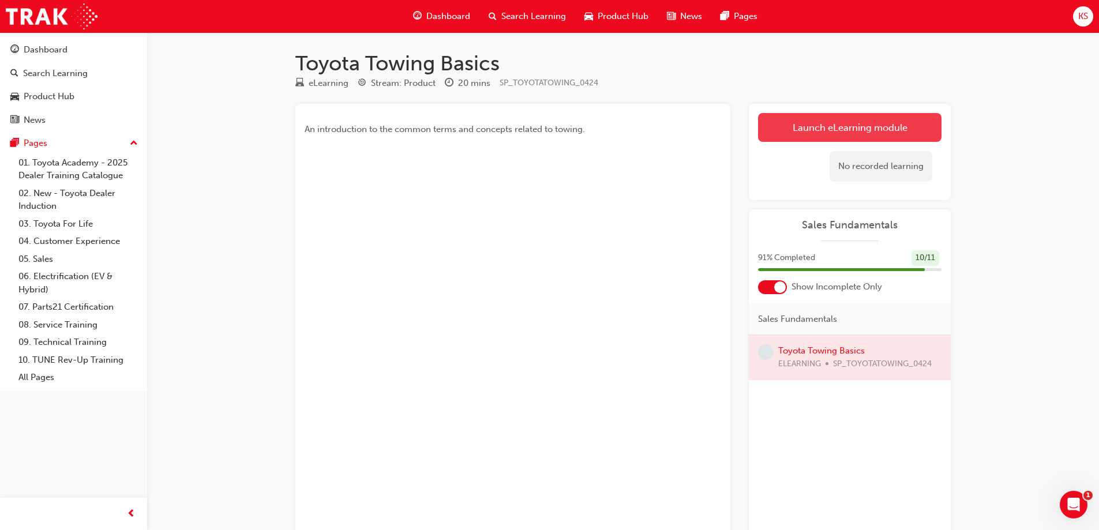
click at [866, 124] on link "Launch eLearning module" at bounding box center [850, 127] width 184 height 29
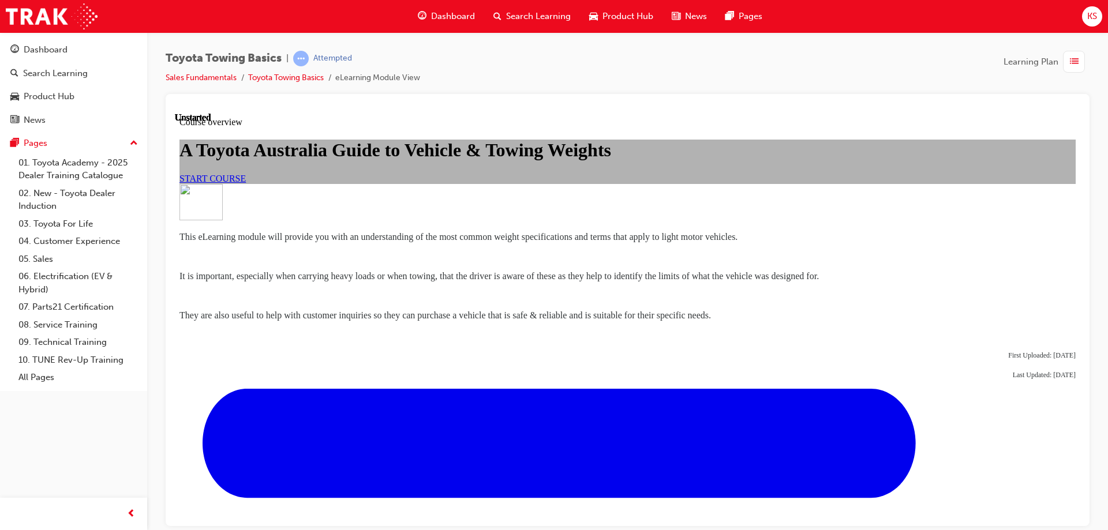
click at [246, 183] on span "START COURSE" at bounding box center [212, 178] width 66 height 10
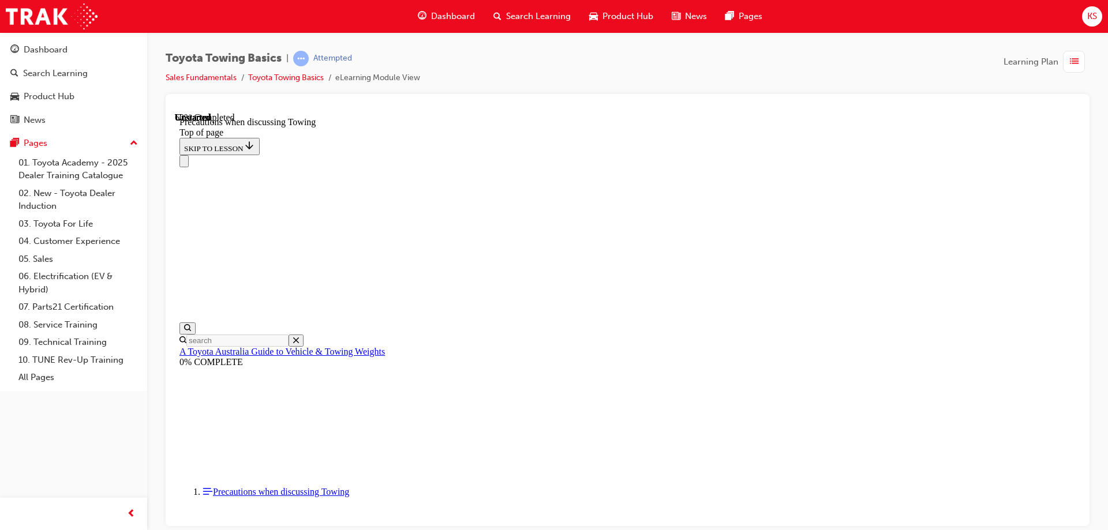
scroll to position [671, 0]
drag, startPoint x: 488, startPoint y: 312, endPoint x: 489, endPoint y: 321, distance: 9.3
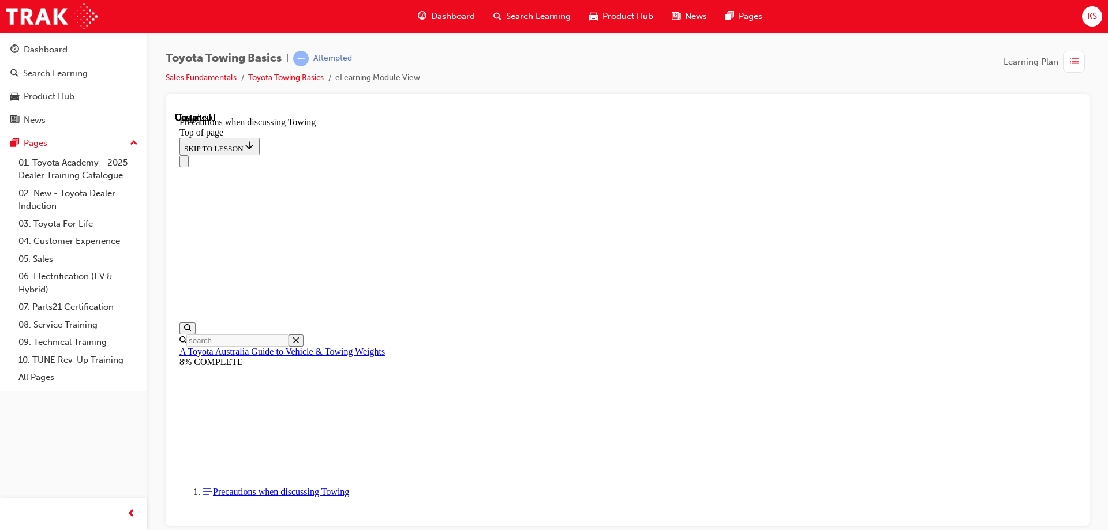
scroll to position [1244, 0]
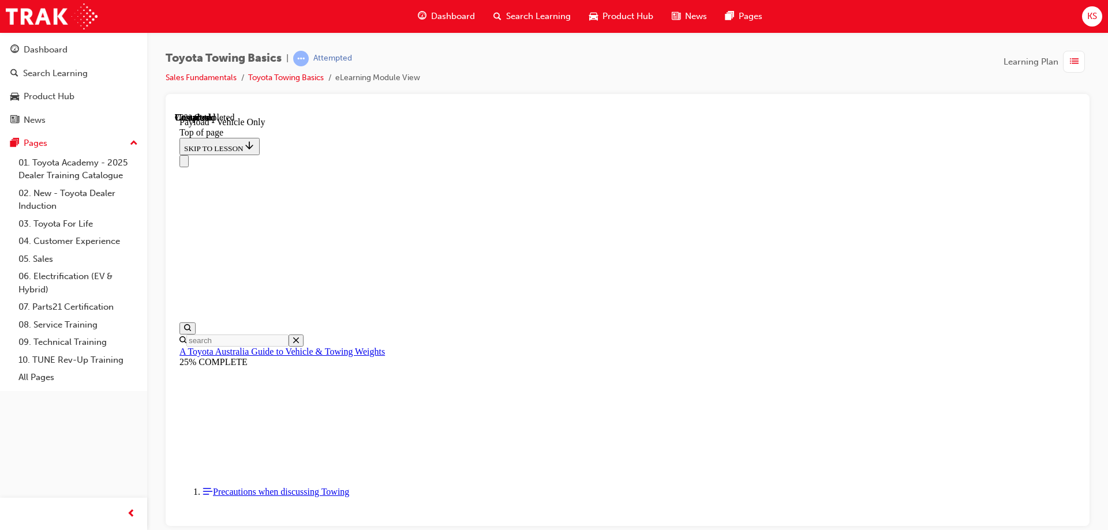
type input "3000"
type input "2100"
type input "300"
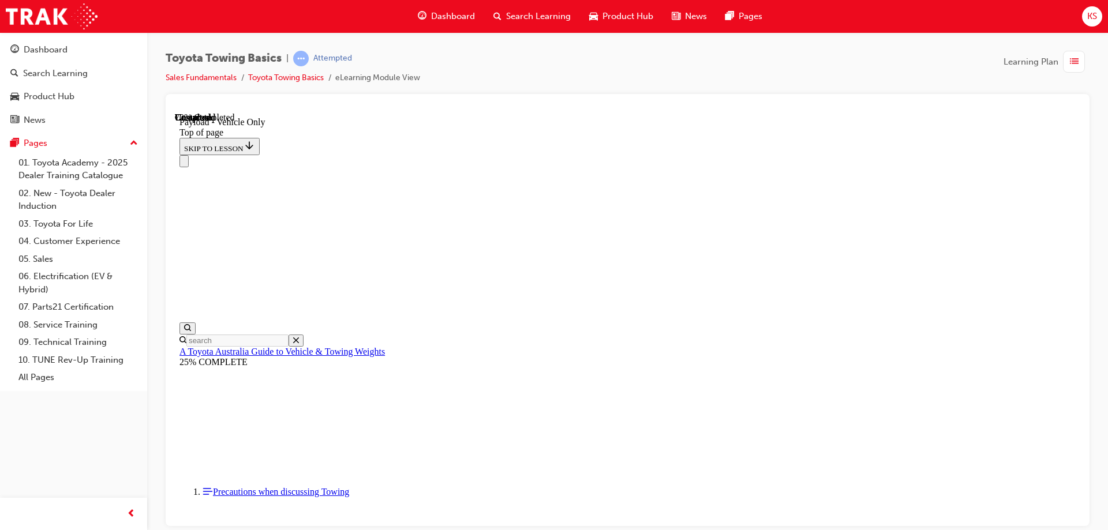
type input "350"
type input "150"
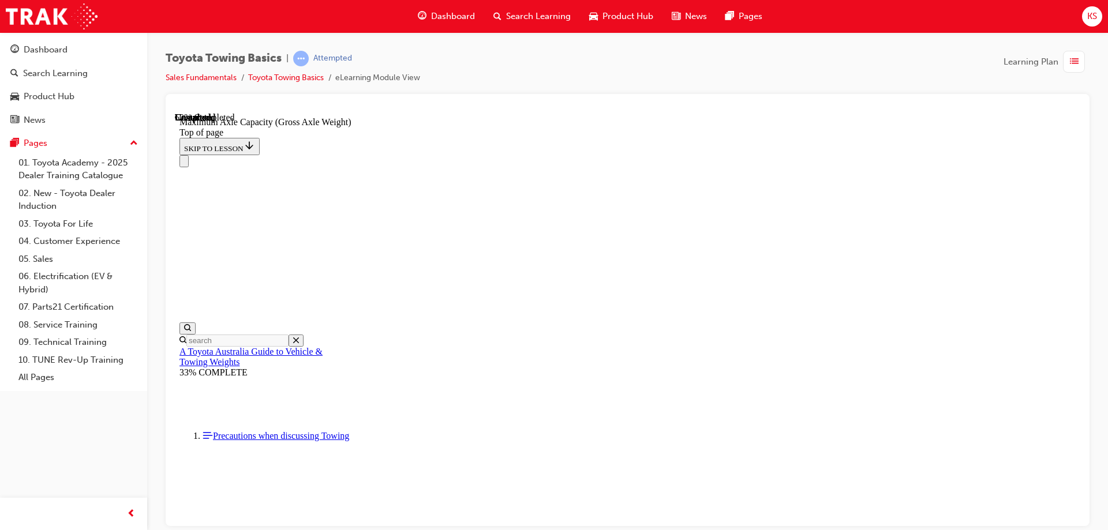
scroll to position [209, 0]
drag, startPoint x: 617, startPoint y: 281, endPoint x: 957, endPoint y: 312, distance: 341.3
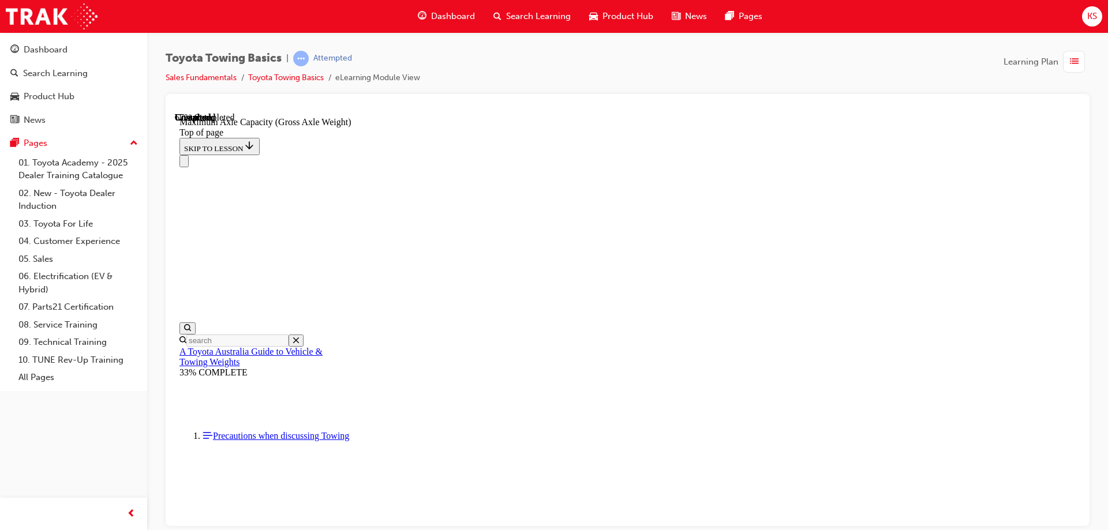
drag, startPoint x: 482, startPoint y: 250, endPoint x: 770, endPoint y: 242, distance: 288.1
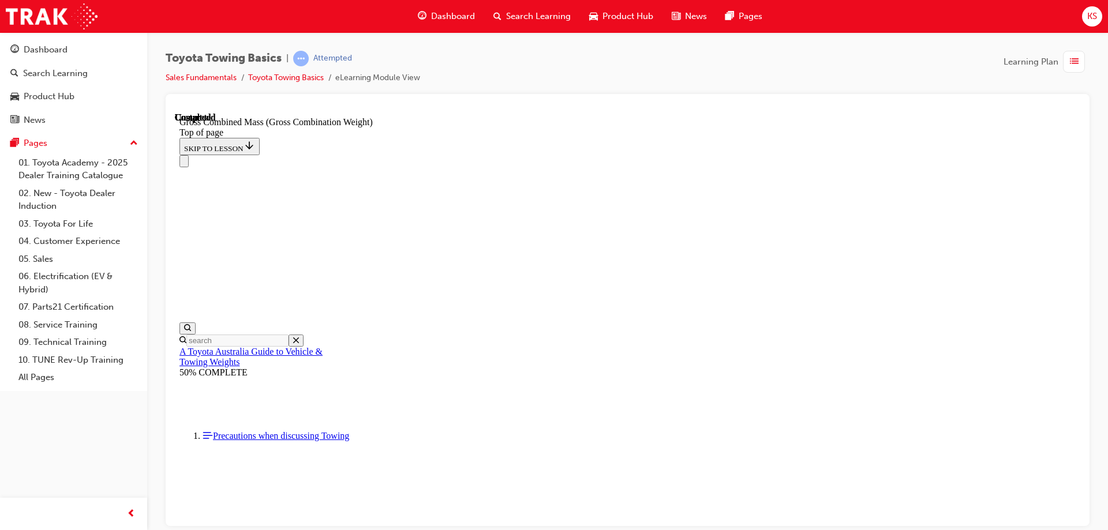
scroll to position [512, 0]
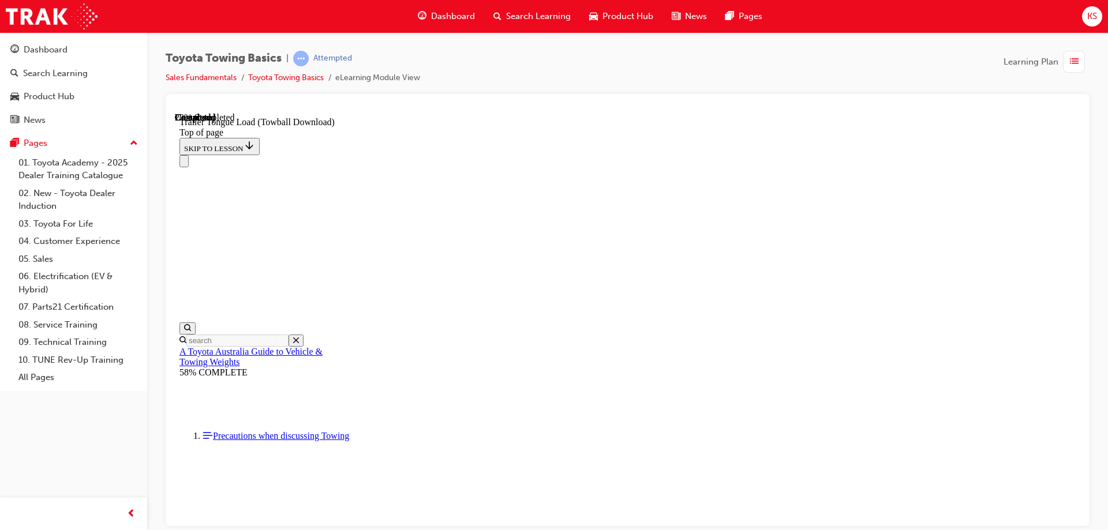
scroll to position [0, 0]
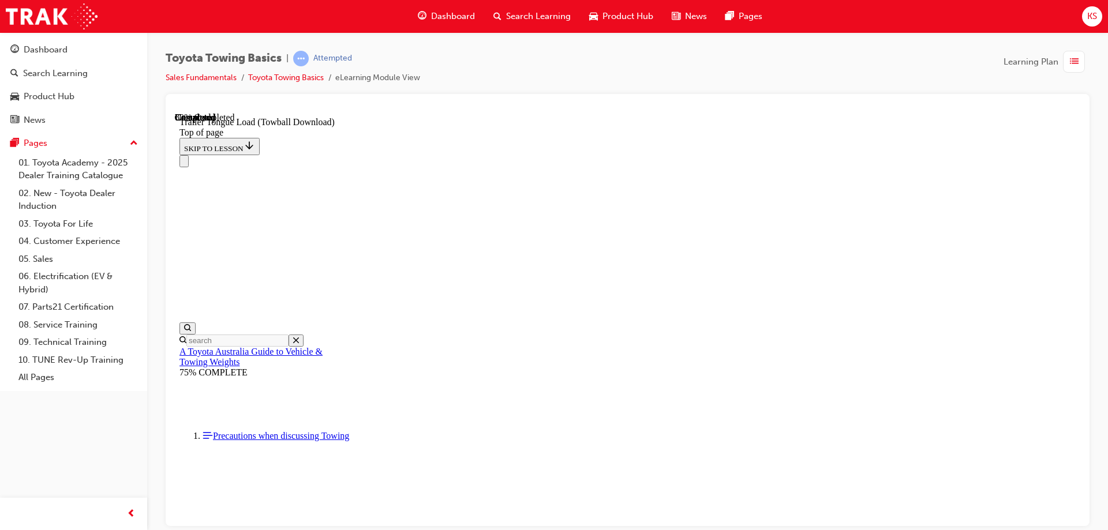
type input "250"
type input "1250"
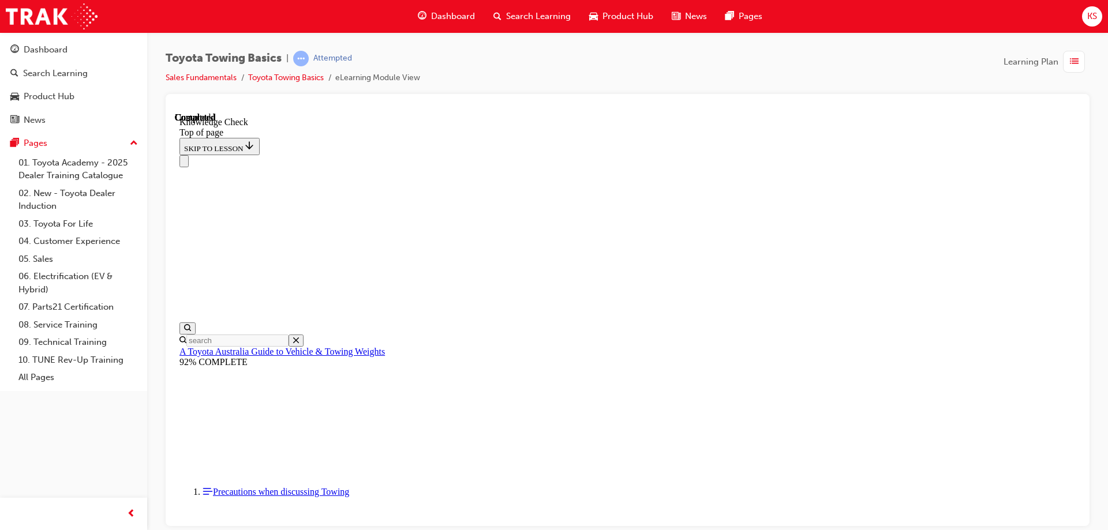
scroll to position [194, 0]
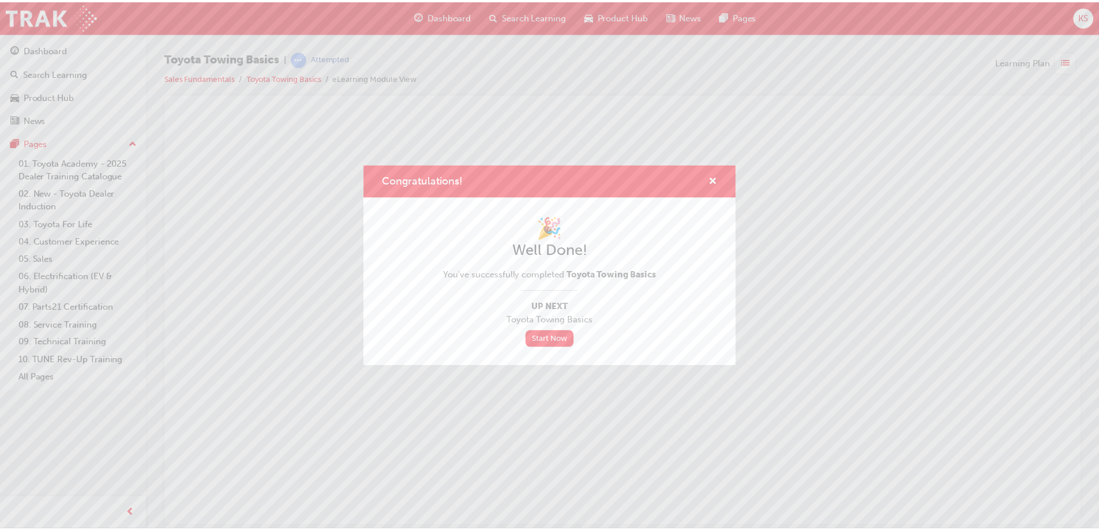
scroll to position [0, 0]
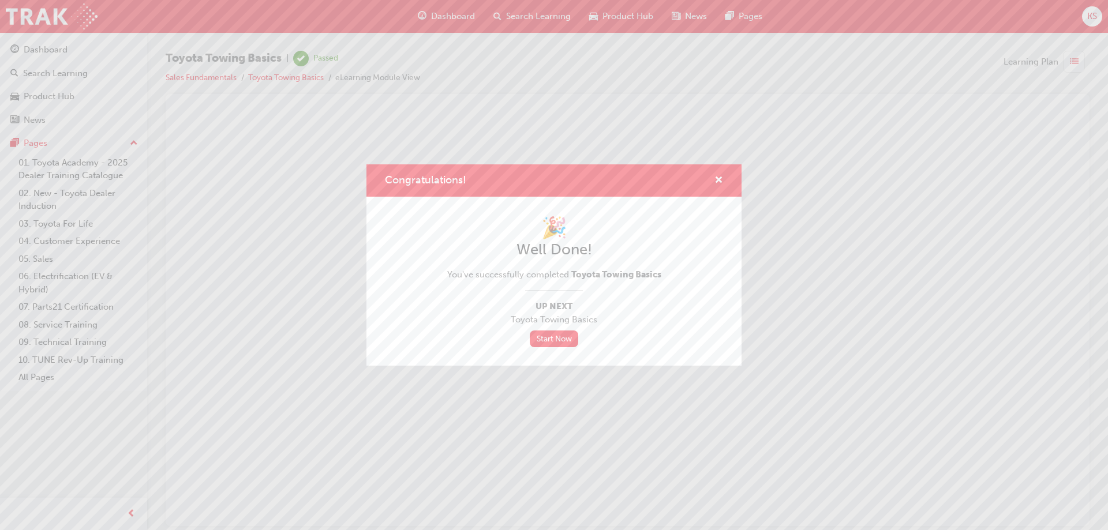
click at [510, 400] on div "Congratulations! 🎉 Well Done! You've successfully completed Toyota Towing Basic…" at bounding box center [554, 265] width 1108 height 530
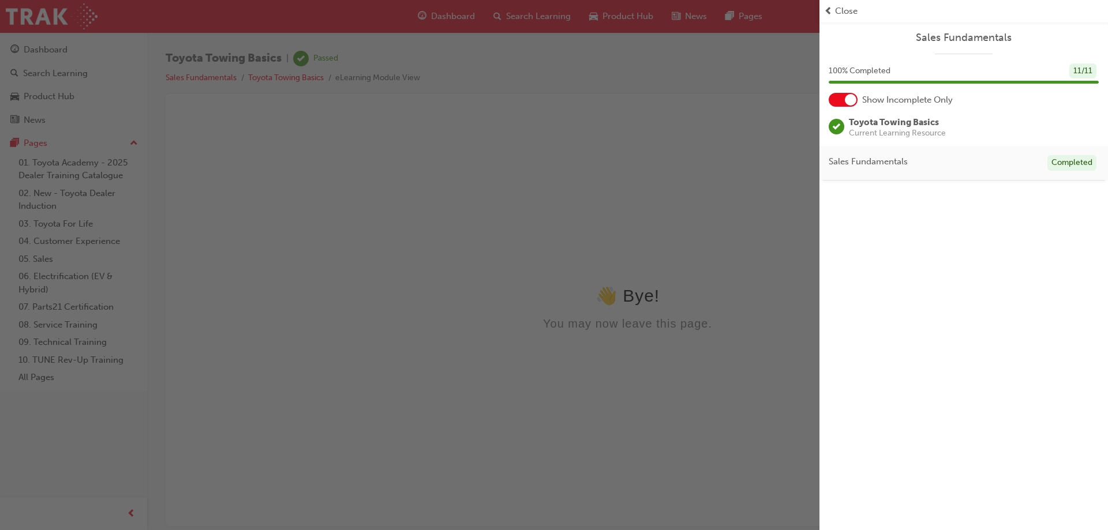
click at [847, 16] on span "Close" at bounding box center [846, 11] width 23 height 13
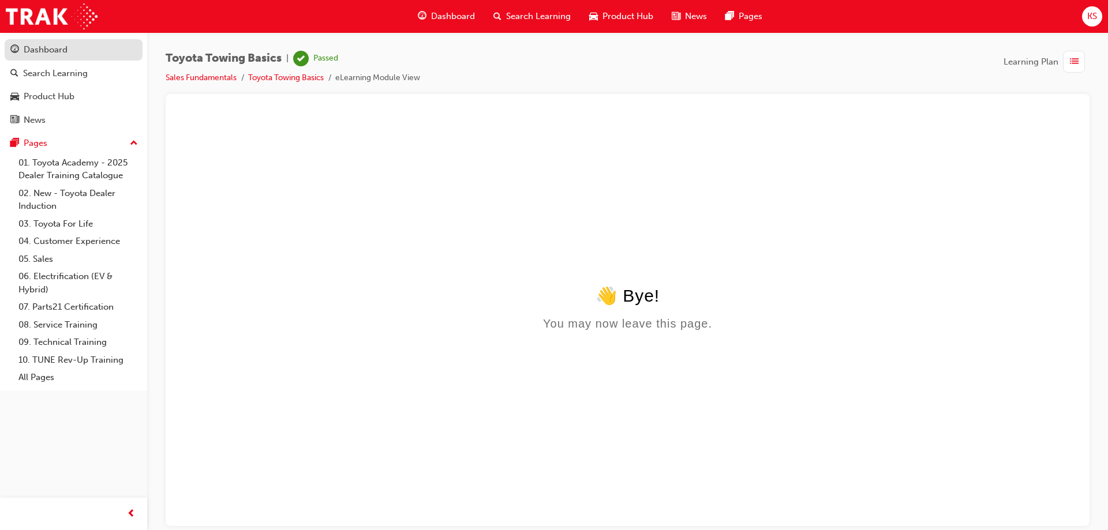
click at [87, 43] on div "Dashboard" at bounding box center [73, 50] width 126 height 14
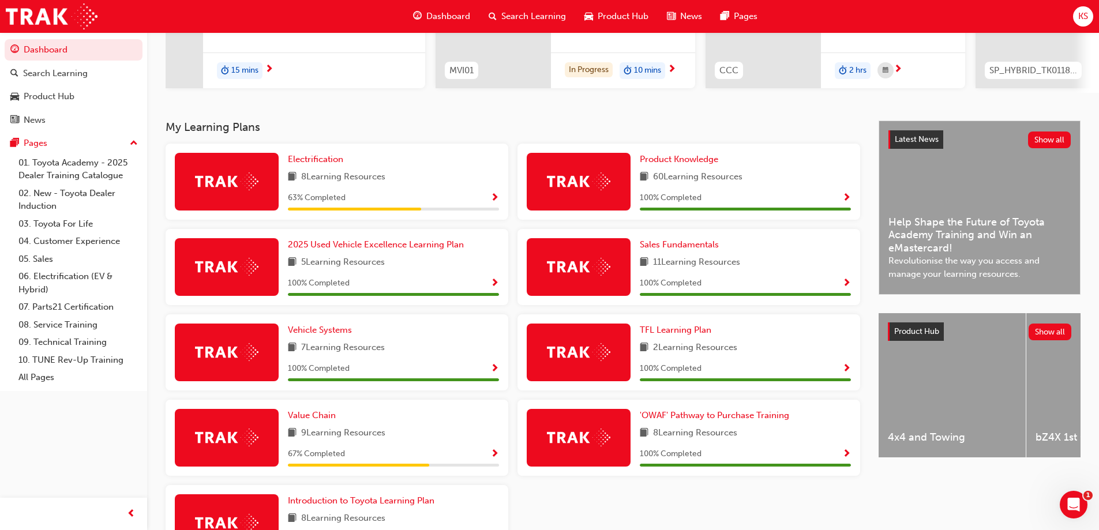
scroll to position [265, 0]
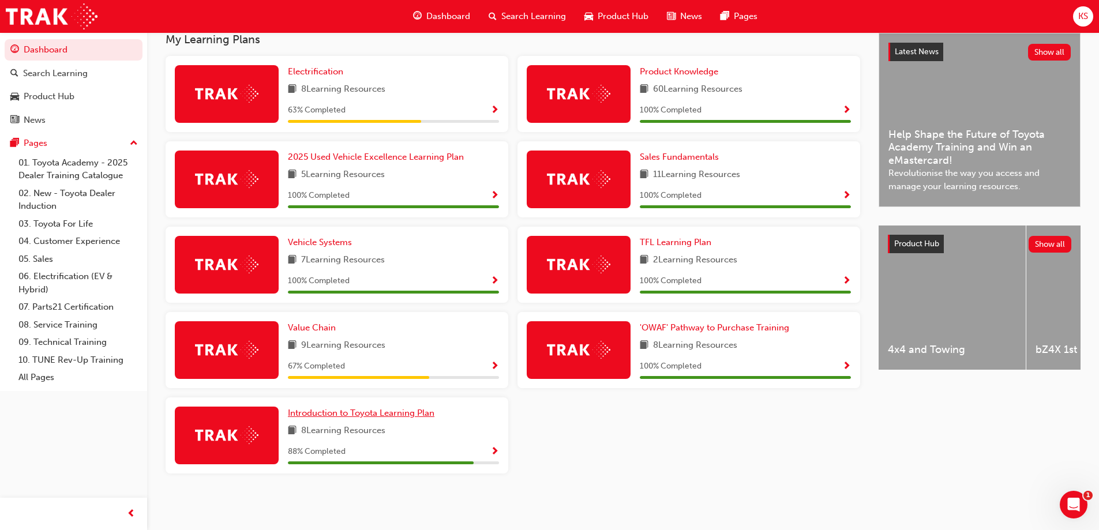
click at [410, 416] on span "Introduction to Toyota Learning Plan" at bounding box center [361, 413] width 147 height 10
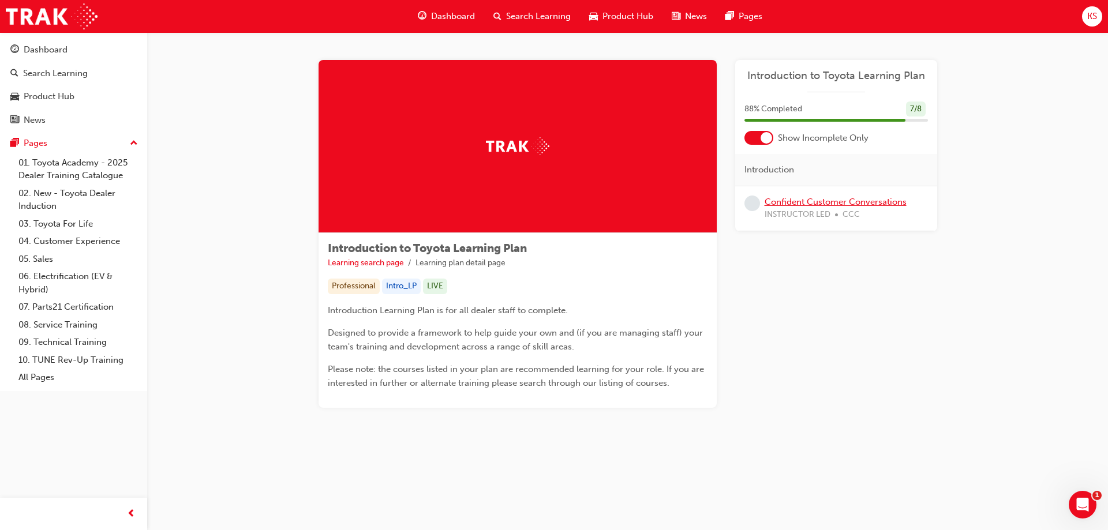
click at [836, 200] on link "Confident Customer Conversations" at bounding box center [836, 202] width 142 height 10
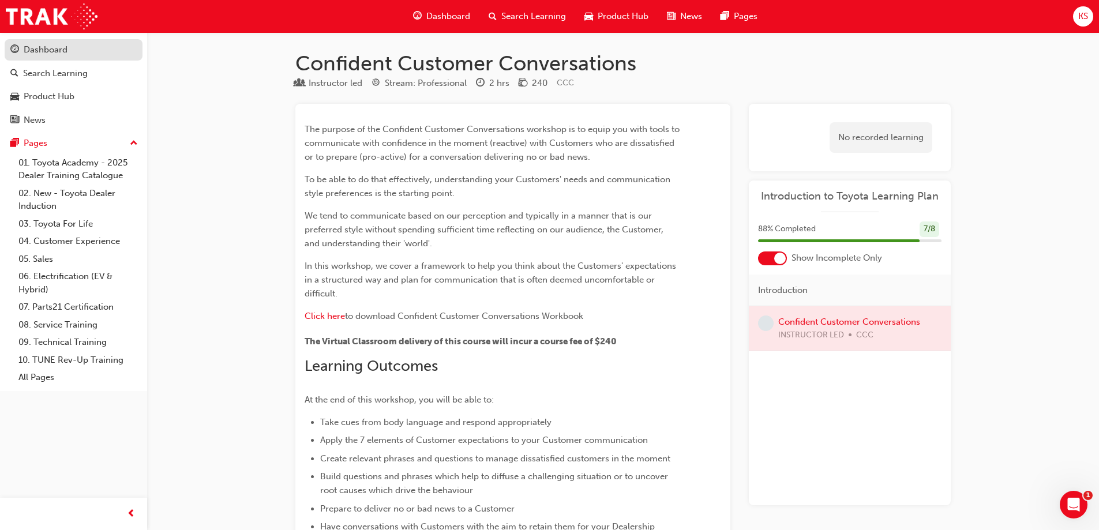
click at [72, 42] on link "Dashboard" at bounding box center [74, 49] width 138 height 21
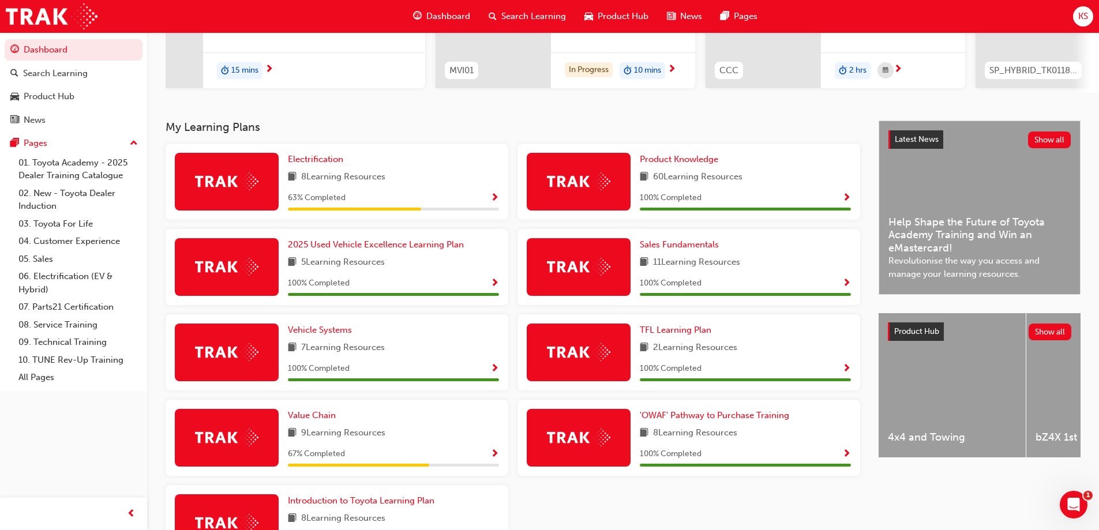
scroll to position [231, 0]
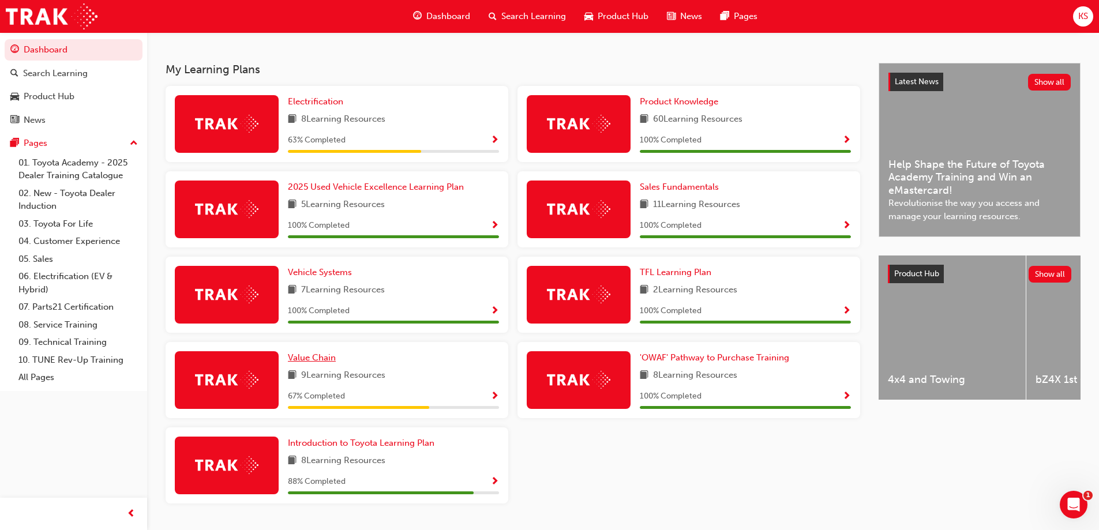
click at [321, 363] on span "Value Chain" at bounding box center [312, 358] width 48 height 10
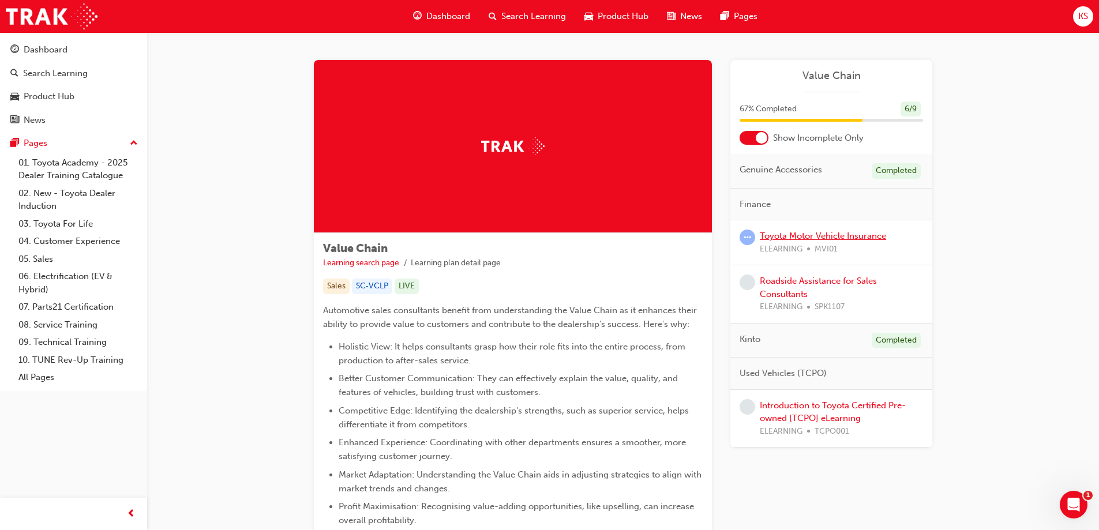
click at [830, 235] on link "Toyota Motor Vehicle Insurance" at bounding box center [823, 236] width 126 height 10
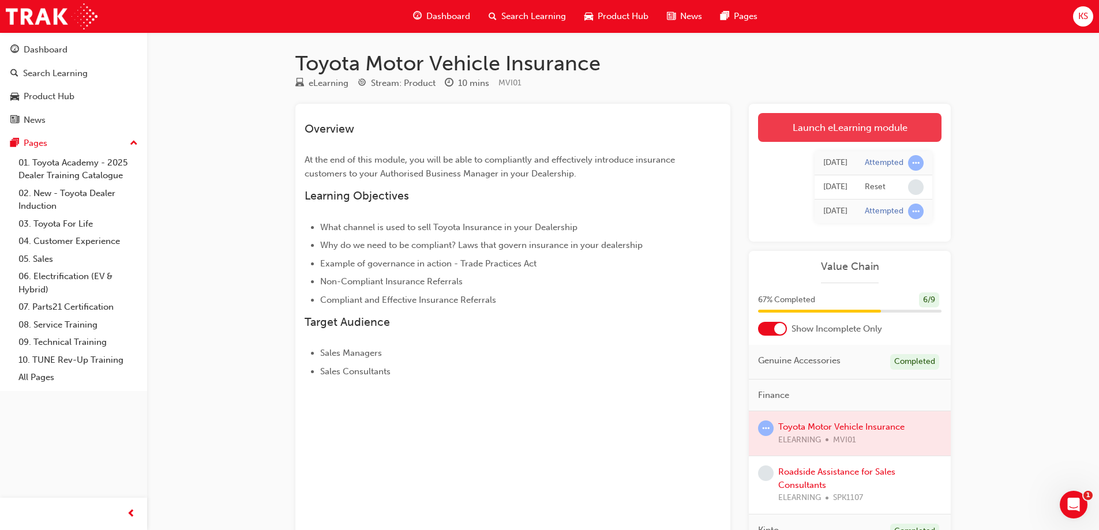
click at [866, 127] on link "Launch eLearning module" at bounding box center [850, 127] width 184 height 29
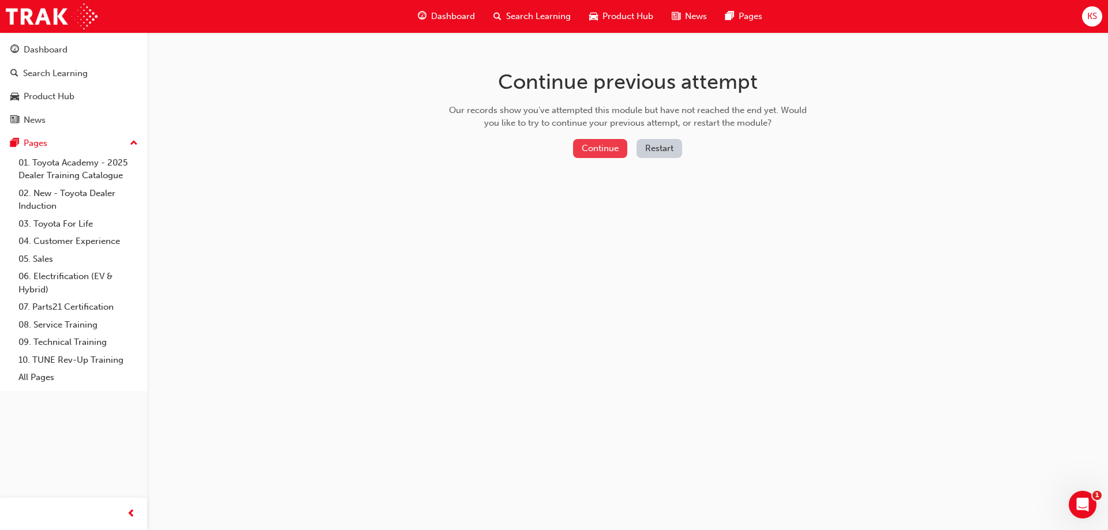
click at [600, 151] on button "Continue" at bounding box center [600, 148] width 54 height 19
